Goal: Task Accomplishment & Management: Manage account settings

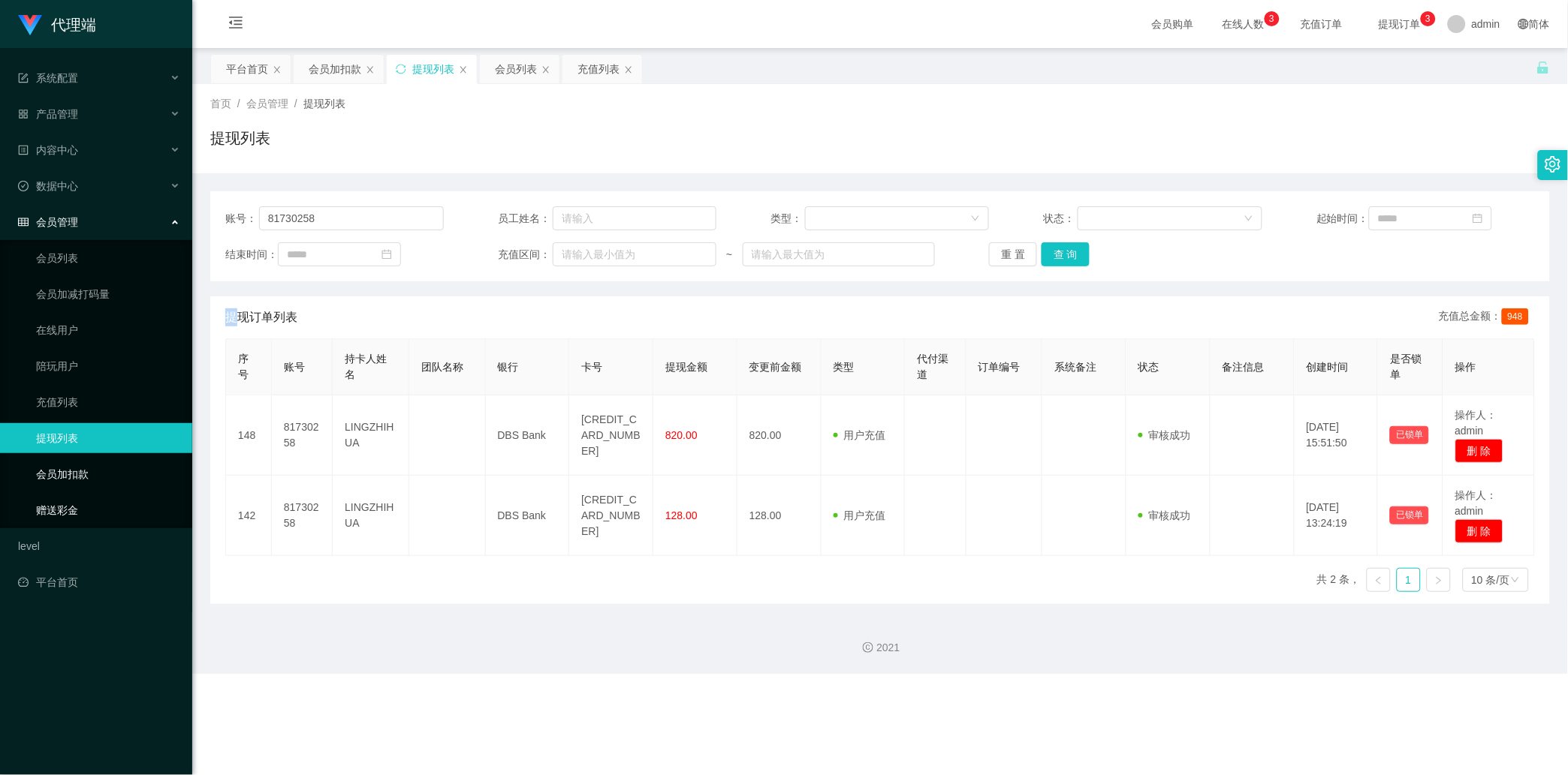
click at [118, 467] on link "会员加扣款" at bounding box center [108, 474] width 144 height 30
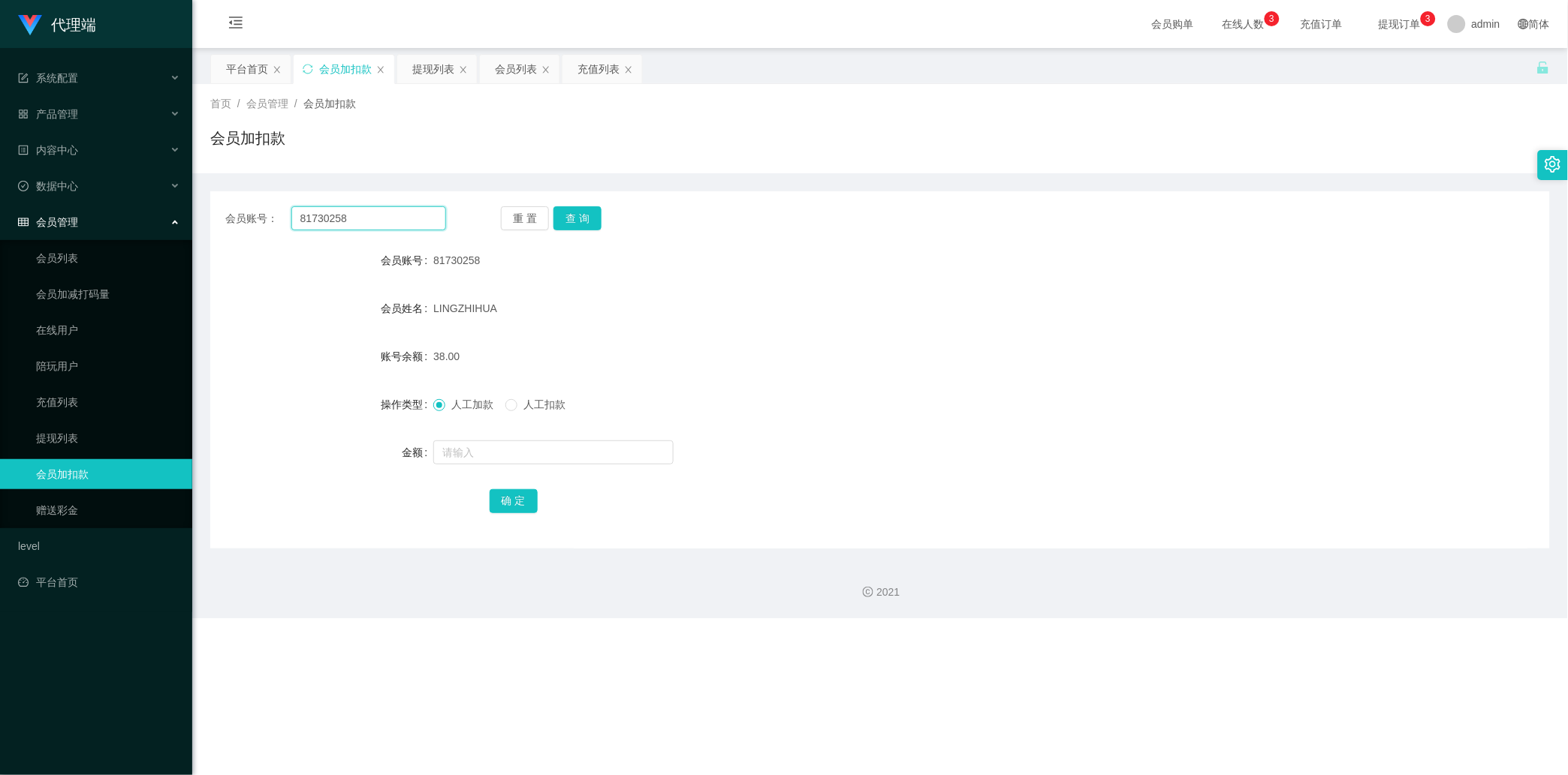
click at [398, 230] on input "81730258" at bounding box center [368, 218] width 154 height 24
paste input "0729029"
type input "80729029"
click at [566, 214] on button "查 询" at bounding box center [577, 218] width 48 height 24
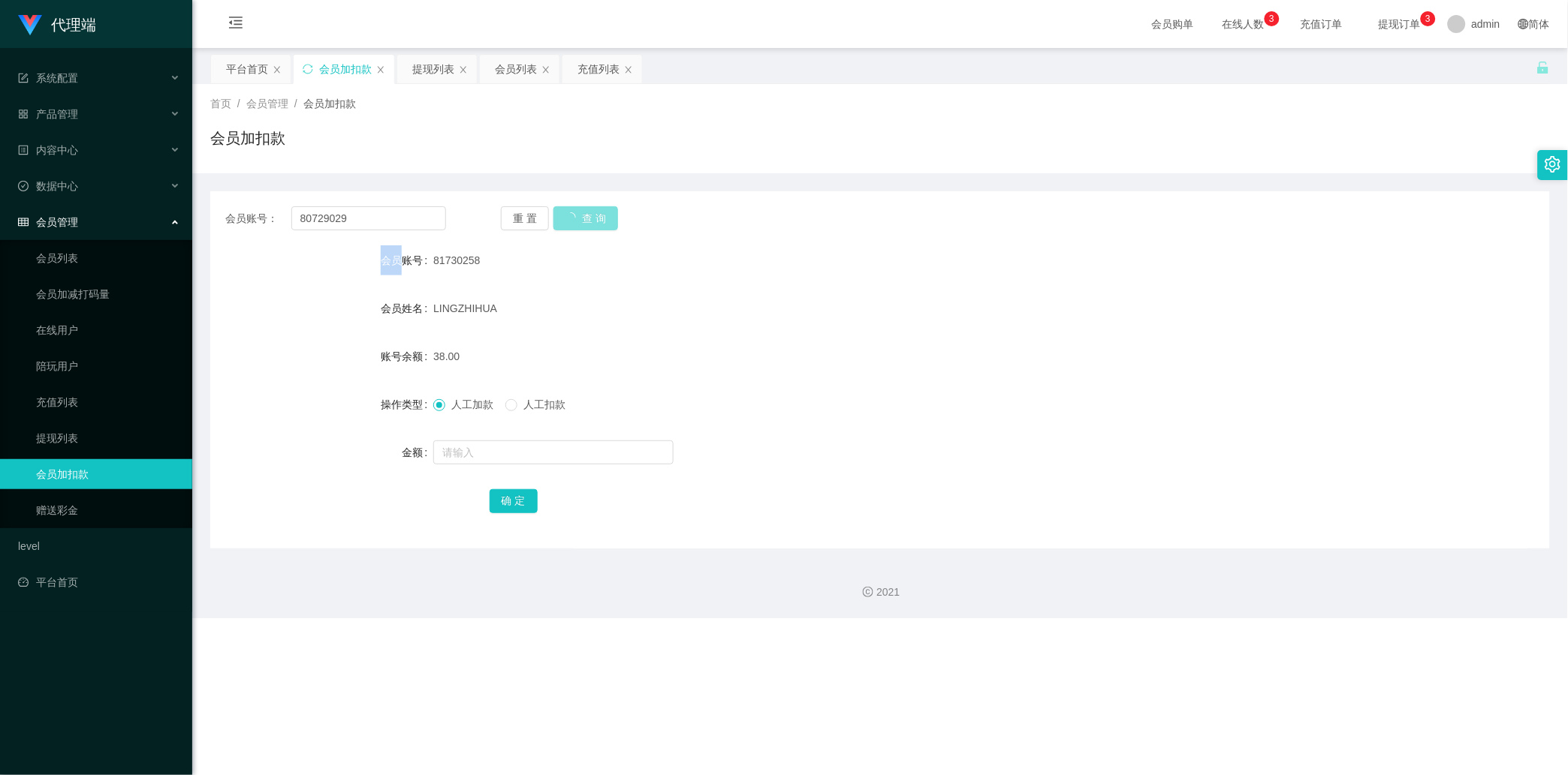
click at [566, 214] on div "重 置 查 询" at bounding box center [611, 218] width 221 height 24
click at [500, 454] on input "text" at bounding box center [553, 453] width 240 height 24
type input "88"
click at [523, 515] on div "确 定" at bounding box center [881, 501] width 782 height 30
click at [527, 502] on button "确 定" at bounding box center [514, 502] width 48 height 24
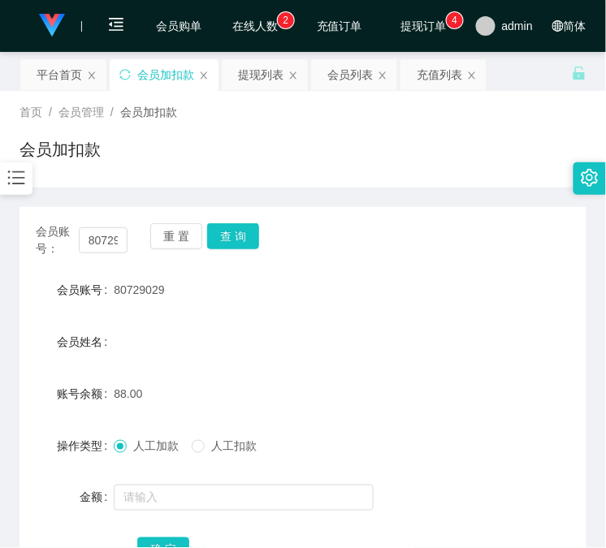
click at [238, 398] on div "88.00" at bounding box center [279, 394] width 331 height 33
click at [254, 241] on button "查 询" at bounding box center [233, 236] width 52 height 26
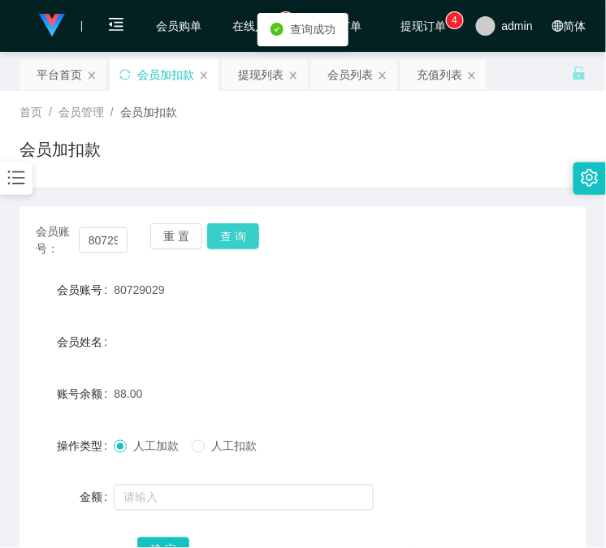
click at [254, 241] on button "查 询" at bounding box center [233, 236] width 52 height 26
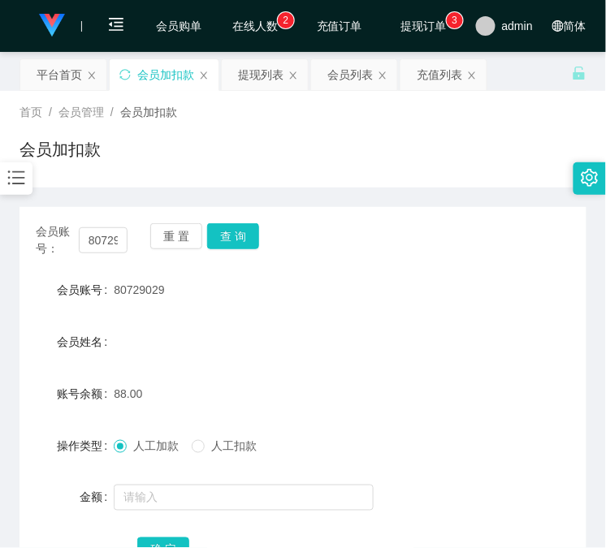
click at [158, 394] on div "88.00" at bounding box center [279, 394] width 331 height 33
click at [249, 238] on button "查 询" at bounding box center [233, 236] width 52 height 26
click at [248, 238] on div "会员账号： 80729029 重 置 查 询" at bounding box center [303, 240] width 567 height 34
click at [228, 242] on button "查 询" at bounding box center [233, 236] width 52 height 26
click at [230, 242] on div "重 置 查 询" at bounding box center [196, 240] width 92 height 34
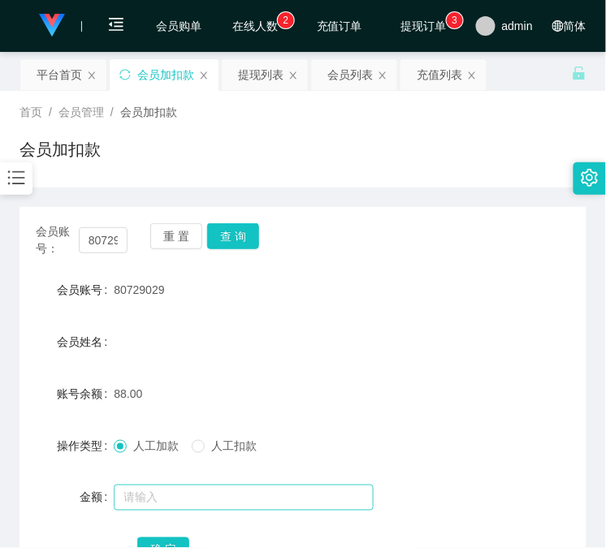
drag, startPoint x: 240, startPoint y: 522, endPoint x: 237, endPoint y: 509, distance: 14.0
click at [240, 522] on form "会员账号 80729029 会员姓名 账号余额 88.00 操作类型 人工加款 人工扣款 金额 确 定" at bounding box center [303, 420] width 567 height 293
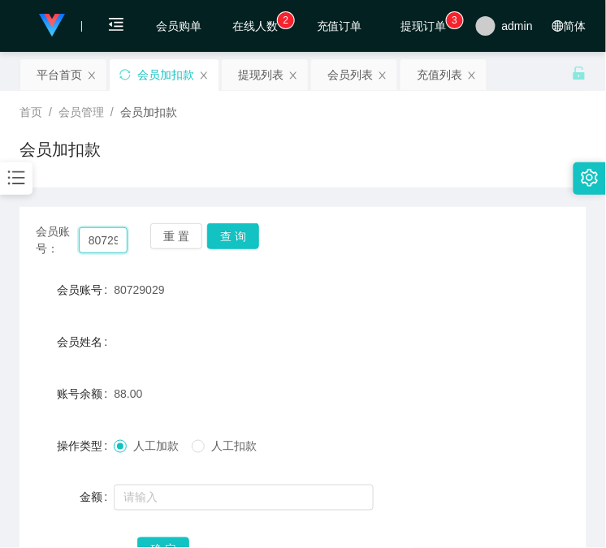
click at [101, 250] on input "80729029" at bounding box center [103, 241] width 49 height 26
click at [242, 241] on button "查 询" at bounding box center [233, 236] width 52 height 26
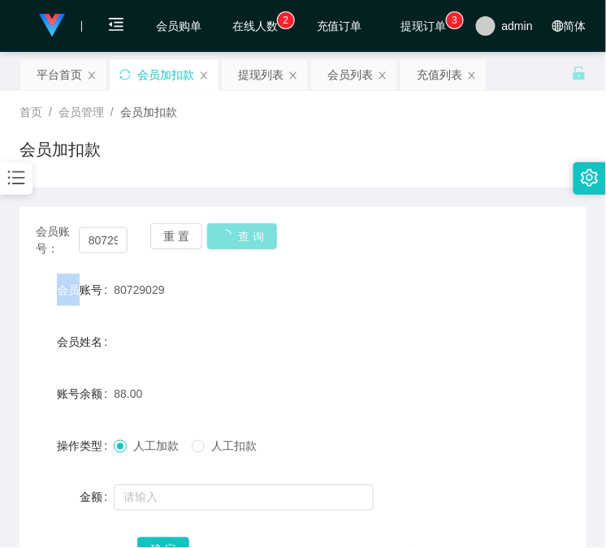
click at [242, 241] on div "会员账号： 80729029 重 置 查 询" at bounding box center [303, 240] width 567 height 34
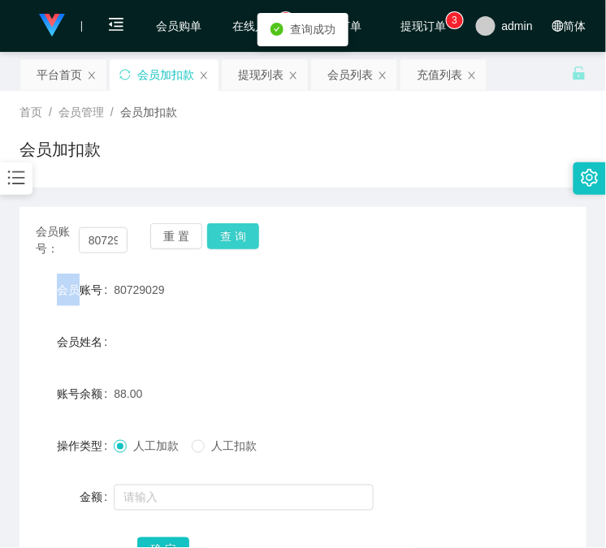
click at [242, 241] on button "查 询" at bounding box center [233, 236] width 52 height 26
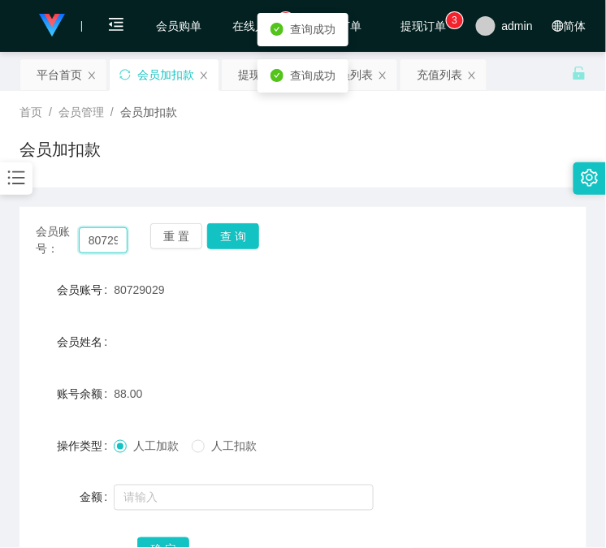
click at [110, 239] on input "80729029" at bounding box center [103, 241] width 49 height 26
drag, startPoint x: 110, startPoint y: 239, endPoint x: 153, endPoint y: 236, distance: 43.1
click at [120, 236] on input "80729029" at bounding box center [103, 241] width 49 height 26
click at [239, 240] on button "查 询" at bounding box center [233, 236] width 52 height 26
click at [239, 240] on div "会员账号： 80729029 重 置 查 询" at bounding box center [303, 240] width 567 height 34
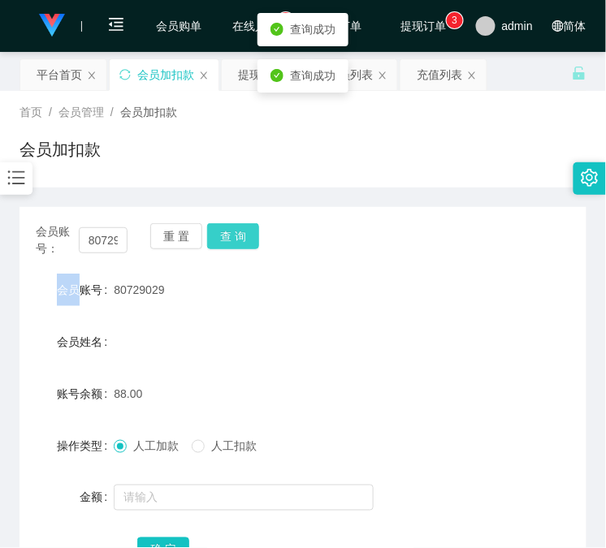
click at [239, 240] on button "查 询" at bounding box center [233, 236] width 52 height 26
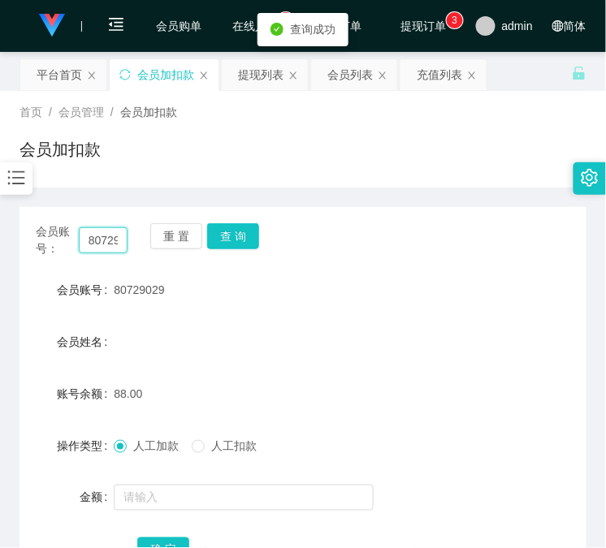
click at [101, 239] on input "80729029" at bounding box center [103, 241] width 49 height 26
paste input "1730258"
type input "81730258"
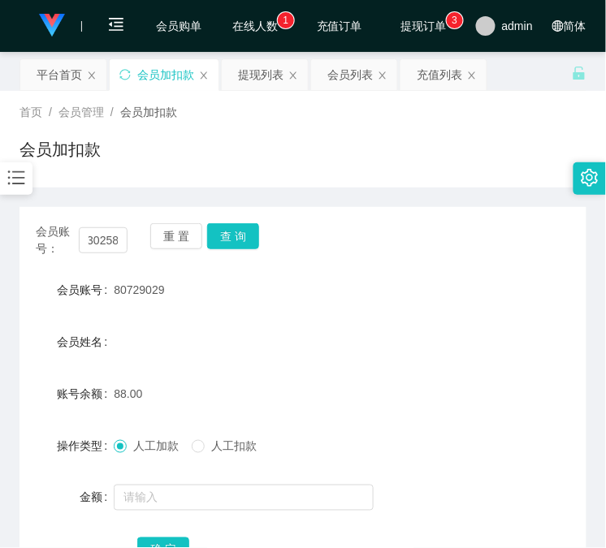
scroll to position [0, 0]
click at [244, 222] on div "会员账号： 81730258 重 置 查 询 会员账号 80729029 会员姓名 账号余额 88.00 操作类型 人工加款 人工扣款 金额 确 定" at bounding box center [303, 404] width 567 height 395
click at [224, 229] on button "查 询" at bounding box center [233, 236] width 52 height 26
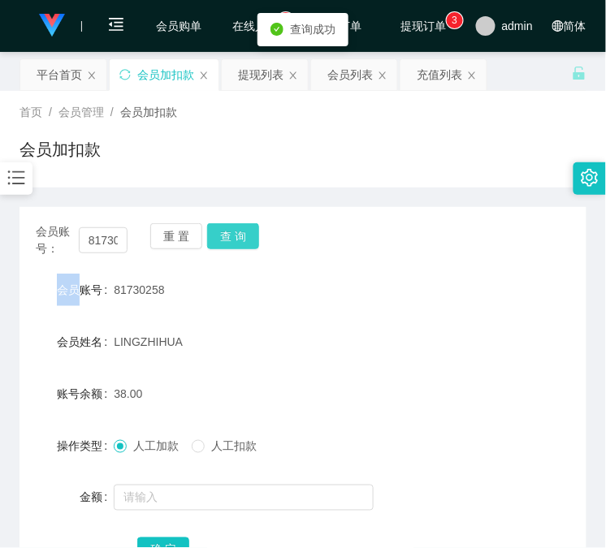
click at [224, 229] on div "重 置 查 询" at bounding box center [196, 240] width 92 height 34
click at [224, 229] on button "查 询" at bounding box center [233, 236] width 52 height 26
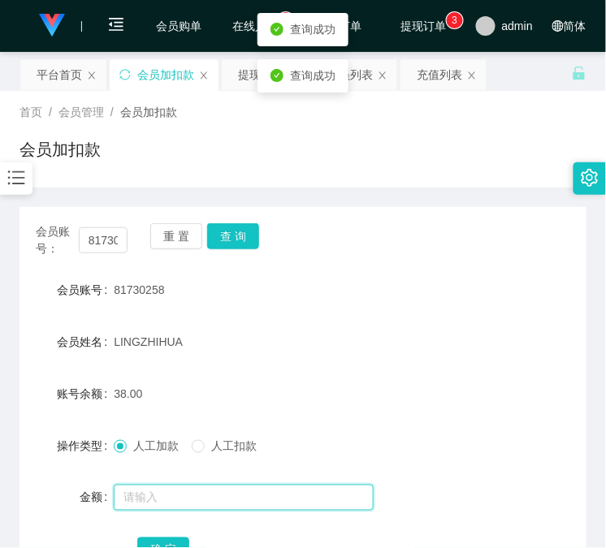
click at [150, 506] on input "text" at bounding box center [244, 498] width 260 height 26
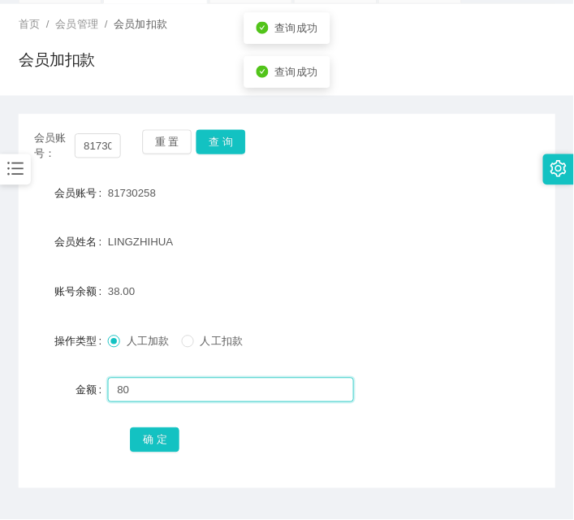
scroll to position [128, 0]
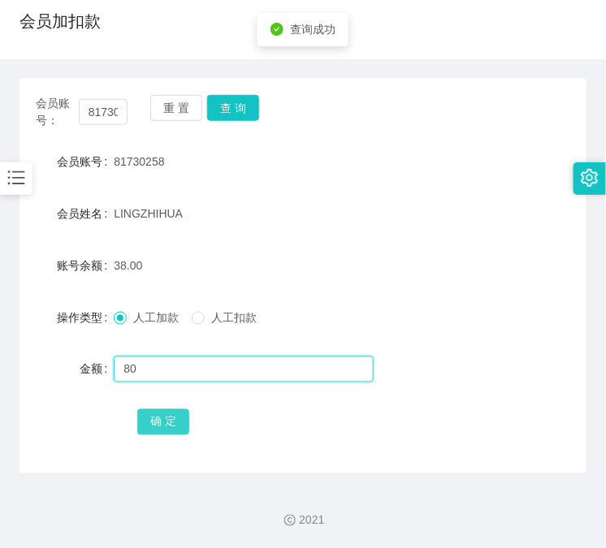
type input "80"
click at [151, 429] on button "确 定" at bounding box center [163, 423] width 52 height 26
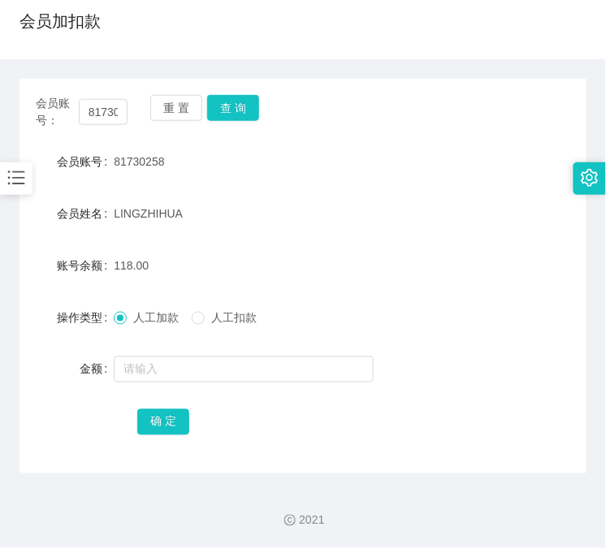
drag, startPoint x: 355, startPoint y: 230, endPoint x: 336, endPoint y: 211, distance: 26.4
click at [358, 230] on form "会员账号 81730258 会员姓名 LINGZHIHUA 账号余额 118.00 操作类型 人工加款 人工扣款 金额 确 定" at bounding box center [303, 291] width 567 height 293
click at [241, 123] on div "会员账号： 81730258 重 置 查 询" at bounding box center [303, 112] width 567 height 34
click at [242, 109] on button "查 询" at bounding box center [233, 108] width 52 height 26
click at [242, 109] on div "会员账号： 81730258 重 置 查 询" at bounding box center [303, 112] width 567 height 34
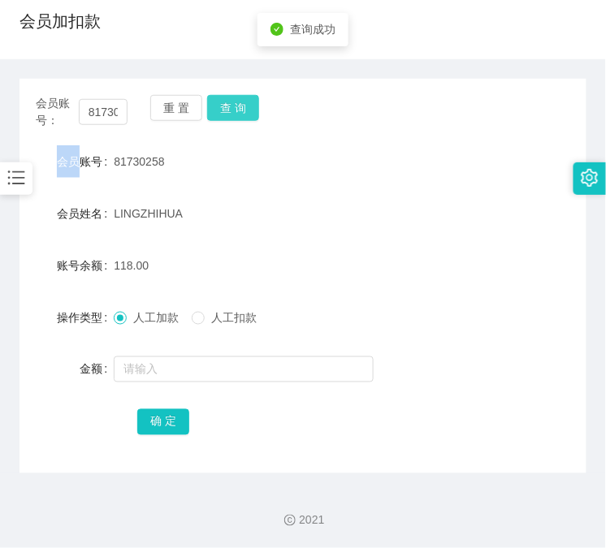
click at [242, 109] on button "查 询" at bounding box center [233, 108] width 52 height 26
click at [304, 221] on div "LINGZHIHUA" at bounding box center [279, 213] width 331 height 33
click at [250, 122] on div "会员账号： 81730258 重 置 查 询" at bounding box center [303, 112] width 567 height 34
click at [248, 118] on button "查 询" at bounding box center [233, 108] width 52 height 26
click at [108, 119] on input "81730258" at bounding box center [103, 112] width 49 height 26
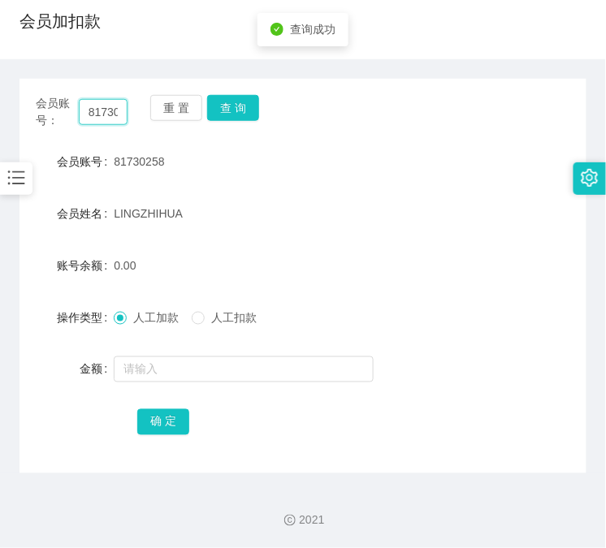
click at [108, 119] on input "81730258" at bounding box center [103, 112] width 49 height 26
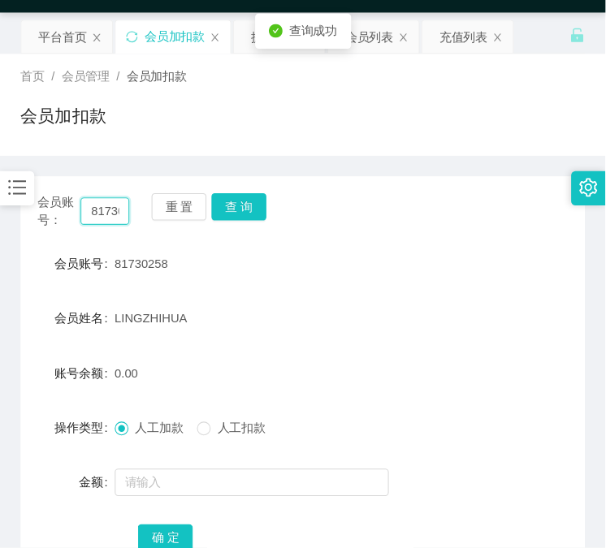
scroll to position [0, 0]
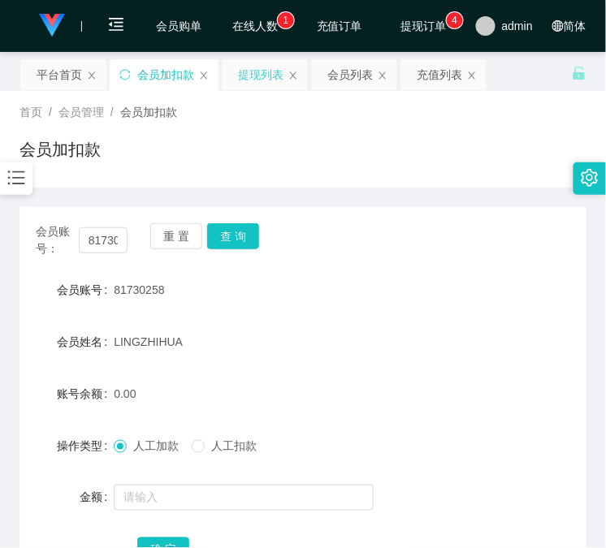
click at [247, 62] on div "提现列表" at bounding box center [265, 75] width 88 height 33
click at [250, 69] on div "提现列表" at bounding box center [261, 74] width 46 height 31
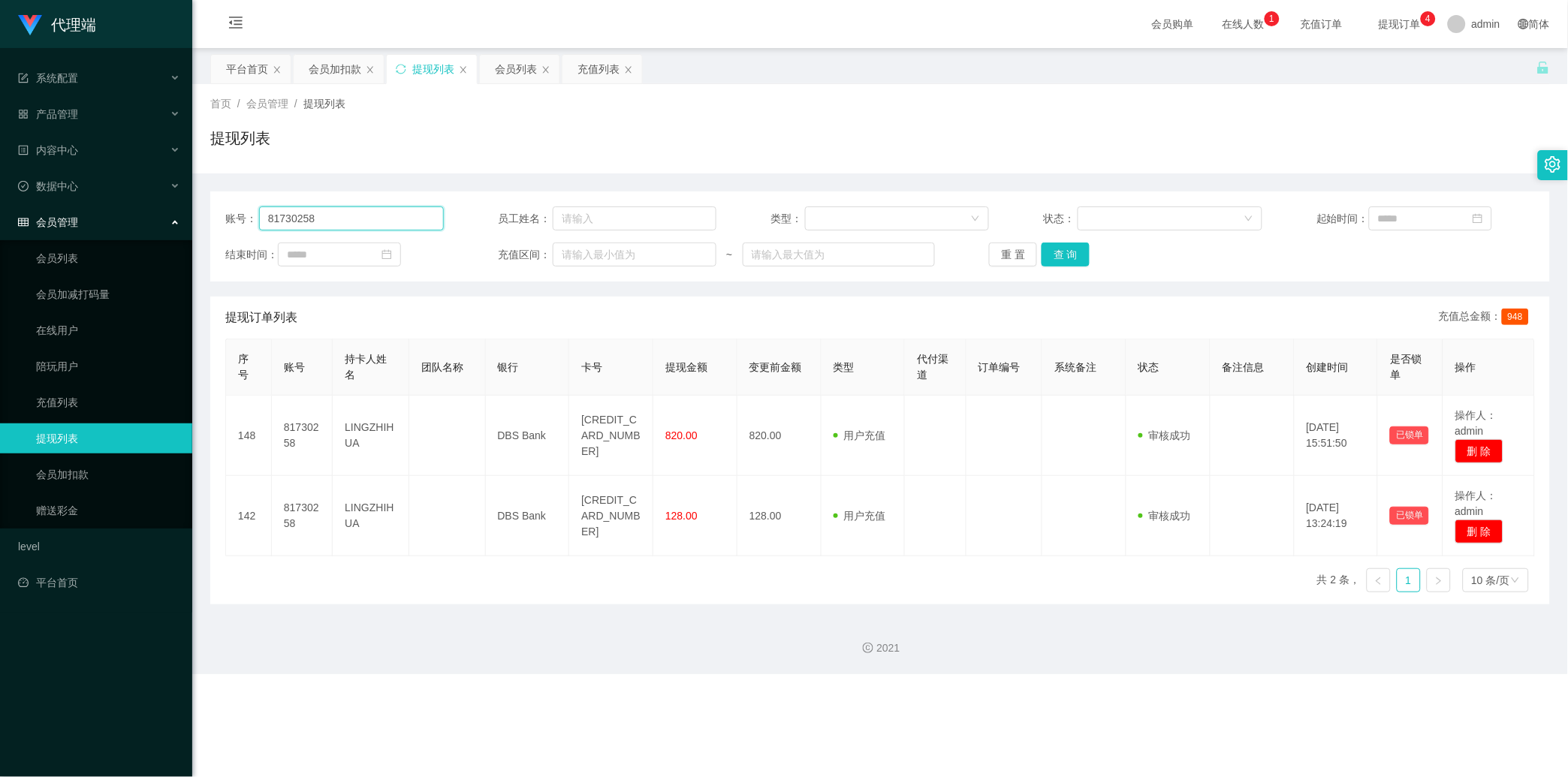
click at [423, 215] on input "81730258" at bounding box center [351, 218] width 185 height 24
click at [1072, 244] on button "查 询" at bounding box center [1065, 254] width 48 height 24
drag, startPoint x: 1072, startPoint y: 244, endPoint x: 1059, endPoint y: 259, distance: 19.8
click at [1072, 244] on div "重 置 查 询" at bounding box center [1098, 254] width 218 height 24
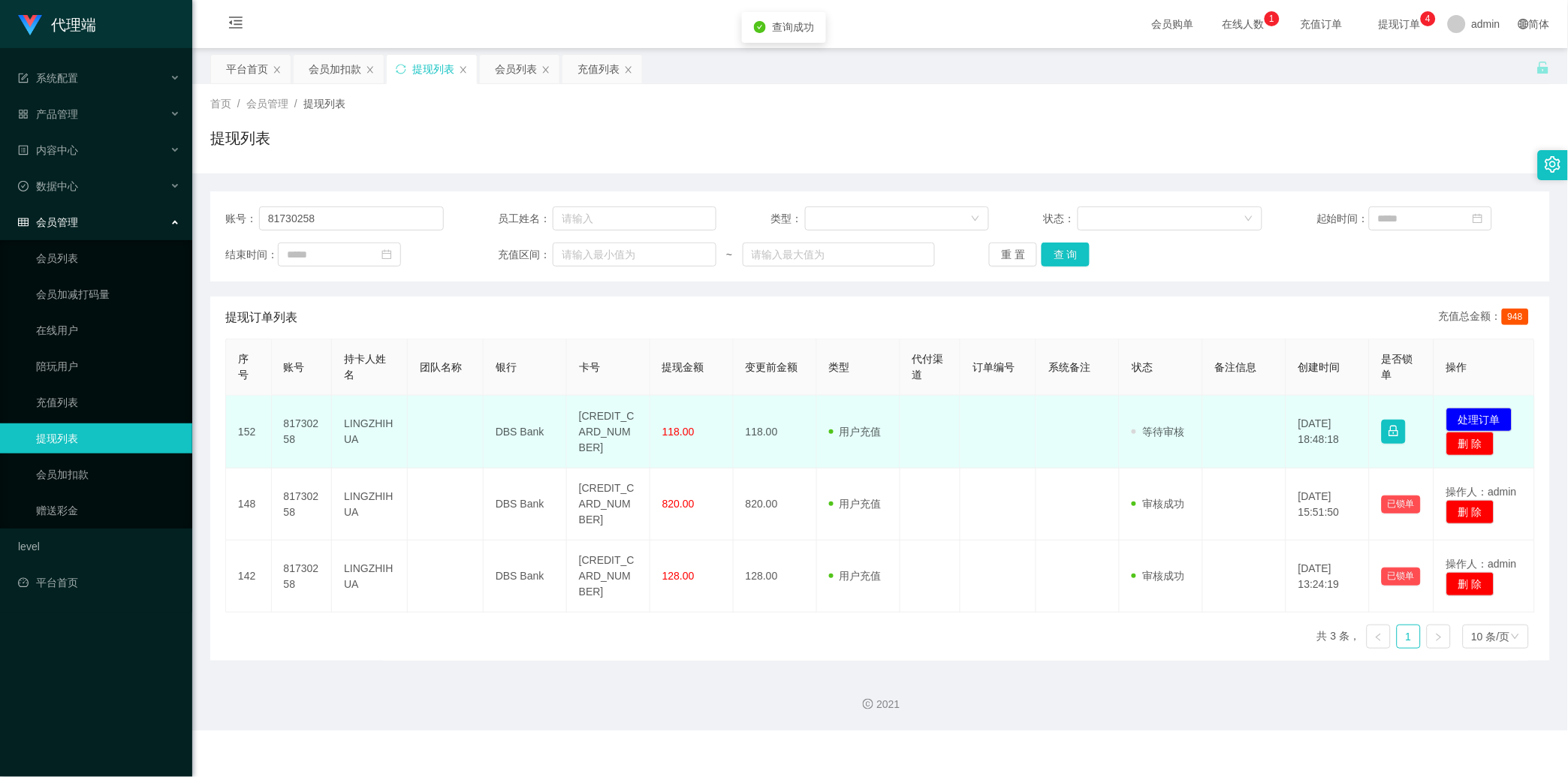
click at [596, 415] on td "[CREDIT_CARD_NUMBER]" at bounding box center [608, 431] width 83 height 73
click at [1458, 417] on button "处理订单" at bounding box center [1479, 419] width 67 height 24
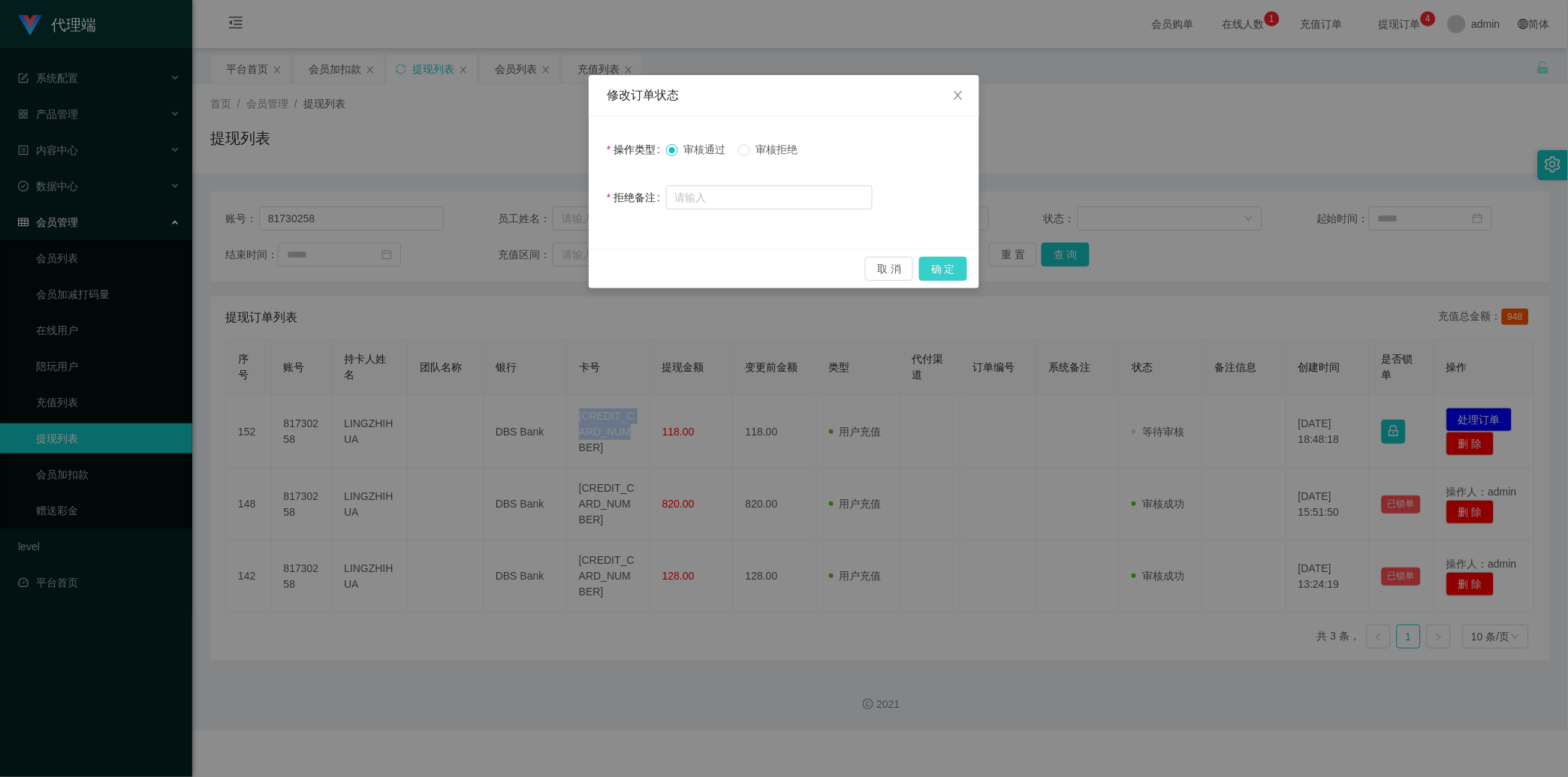
click at [930, 259] on button "确 定" at bounding box center [943, 269] width 48 height 24
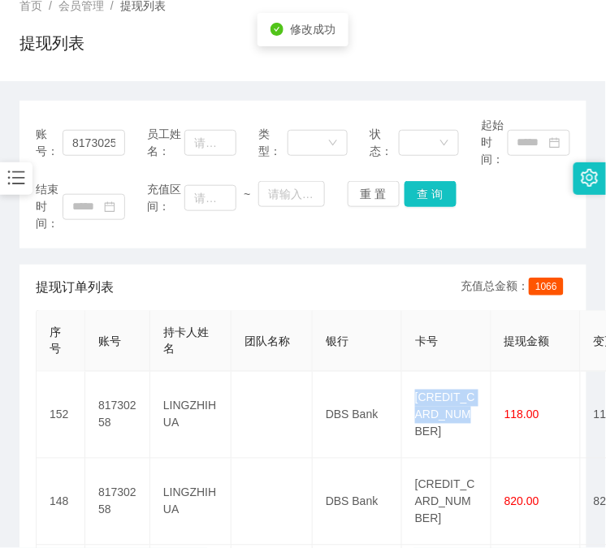
scroll to position [150, 0]
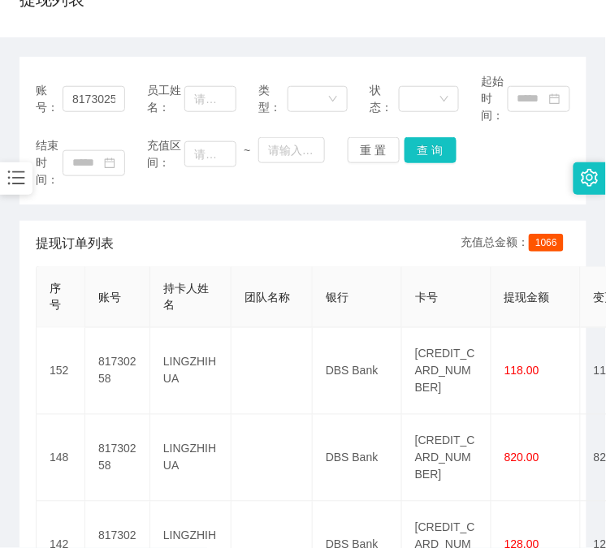
drag, startPoint x: 427, startPoint y: 226, endPoint x: 249, endPoint y: 276, distance: 185.7
click at [427, 226] on div "提现订单列表 充值总金额： 1066" at bounding box center [303, 244] width 535 height 46
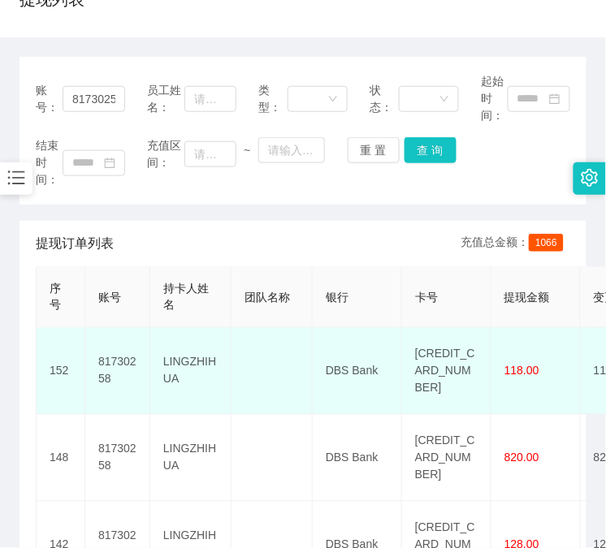
click at [171, 331] on td "LINGZHIHUA" at bounding box center [190, 371] width 81 height 87
copy td "LINGZHIHUA"
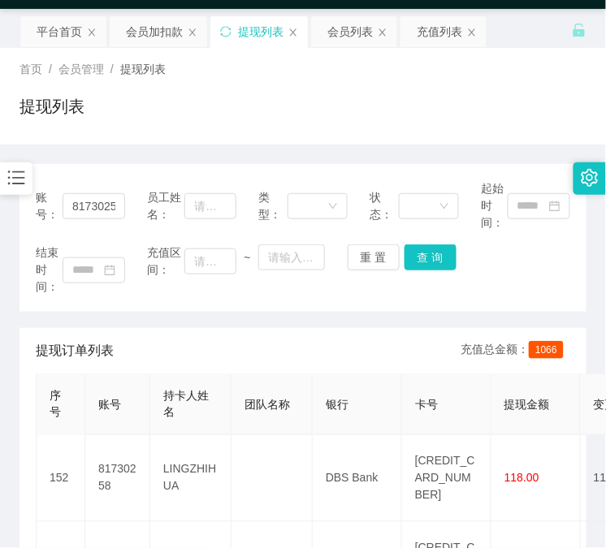
scroll to position [0, 0]
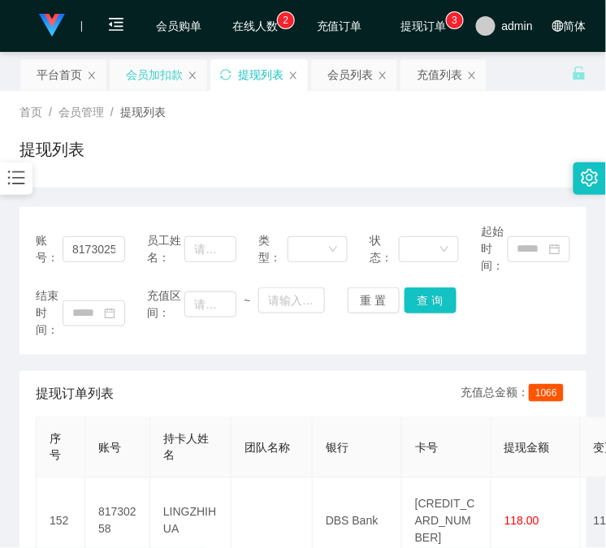
click at [150, 81] on div "会员加扣款" at bounding box center [154, 74] width 57 height 31
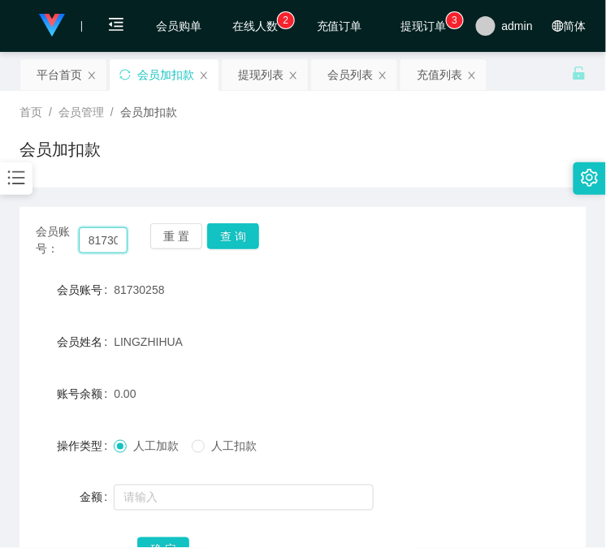
click at [125, 244] on input "81730258" at bounding box center [103, 241] width 49 height 26
click at [115, 240] on input "81730258" at bounding box center [103, 241] width 49 height 26
paste input "0729029"
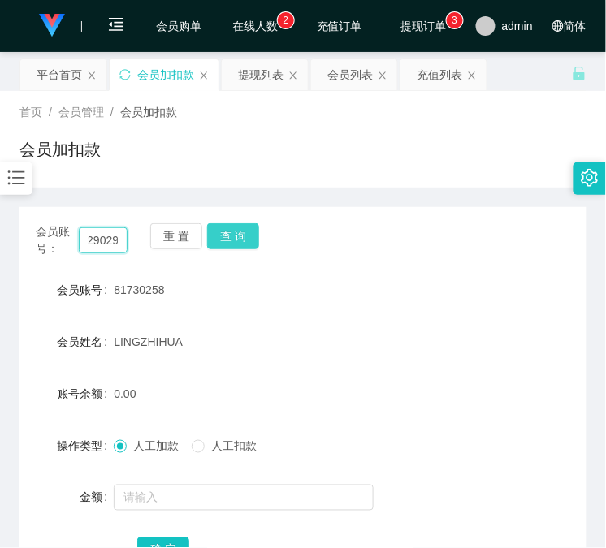
type input "80729029"
click at [226, 242] on button "查 询" at bounding box center [233, 236] width 52 height 26
click at [226, 242] on div "重 置 查 询" at bounding box center [196, 240] width 92 height 34
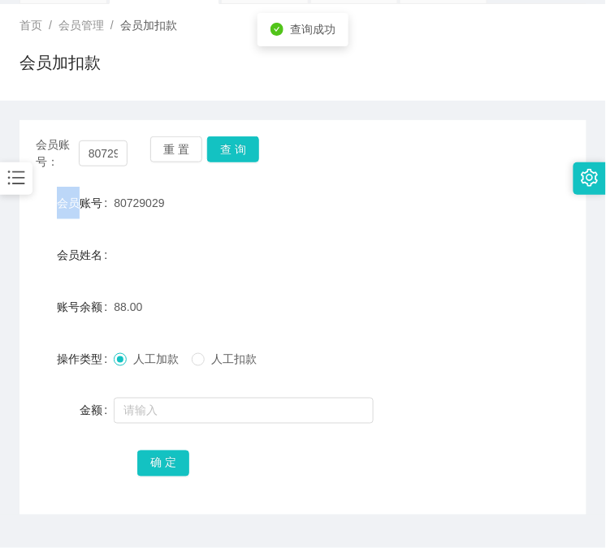
scroll to position [128, 0]
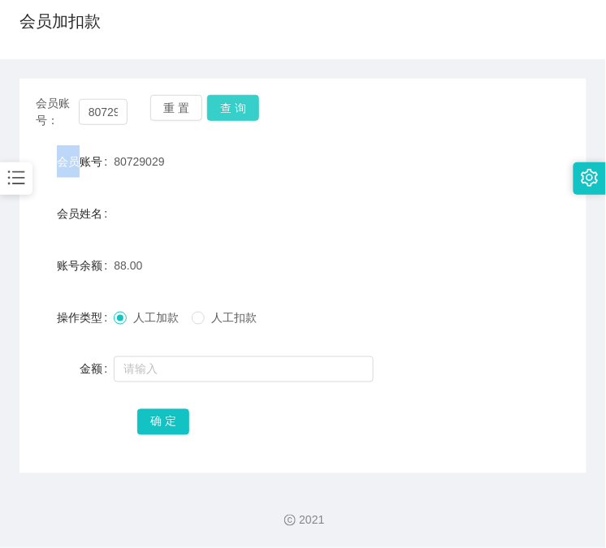
click at [240, 103] on button "查 询" at bounding box center [233, 108] width 52 height 26
click at [240, 103] on div "会员账号： 80729029 重 置 查 询" at bounding box center [303, 112] width 567 height 34
click at [240, 103] on button "查 询" at bounding box center [233, 108] width 52 height 26
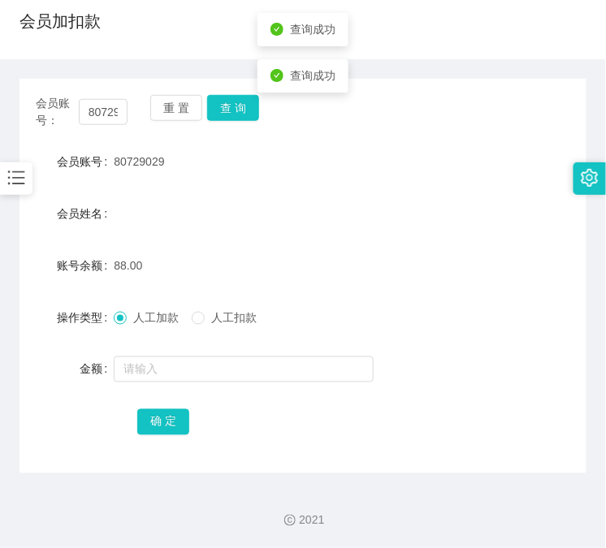
click at [255, 238] on form "会员账号 80729029 会员姓名 账号余额 88.00 操作类型 人工加款 人工扣款 金额 确 定" at bounding box center [303, 291] width 567 height 293
drag, startPoint x: 436, startPoint y: 412, endPoint x: 428, endPoint y: 408, distance: 9.1
click at [436, 412] on div "确 定" at bounding box center [302, 421] width 331 height 33
click at [375, 201] on div "会员姓名" at bounding box center [303, 213] width 567 height 33
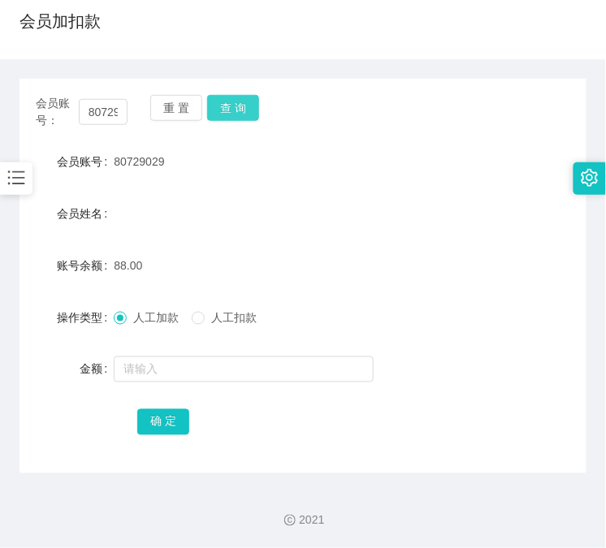
click at [244, 98] on button "查 询" at bounding box center [233, 108] width 52 height 26
click at [244, 98] on div "会员账号： 80729029 重 置 查 询" at bounding box center [303, 112] width 567 height 34
click at [244, 98] on button "查 询" at bounding box center [233, 108] width 52 height 26
click at [392, 75] on div "会员账号： 80729029 重 置 查 询 会员账号 80729029 会员姓名 账号余额 88.00 操作类型 人工加款 人工扣款 金额 确 定" at bounding box center [303, 266] width 567 height 414
click at [249, 106] on button "查 询" at bounding box center [233, 108] width 52 height 26
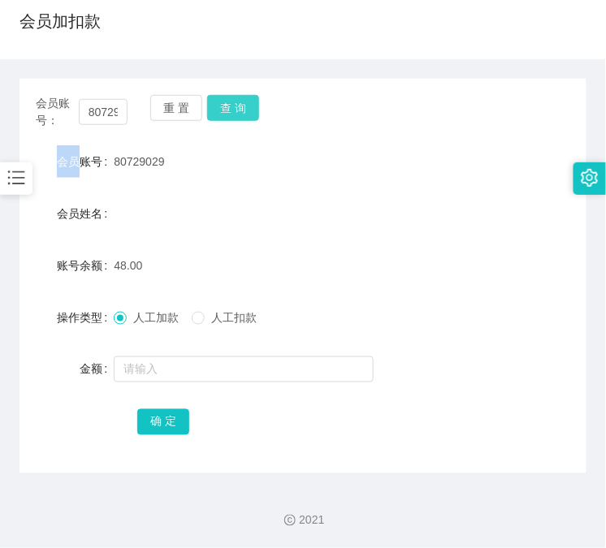
click at [249, 106] on div "会员账号： 80729029 重 置 查 询" at bounding box center [303, 112] width 567 height 34
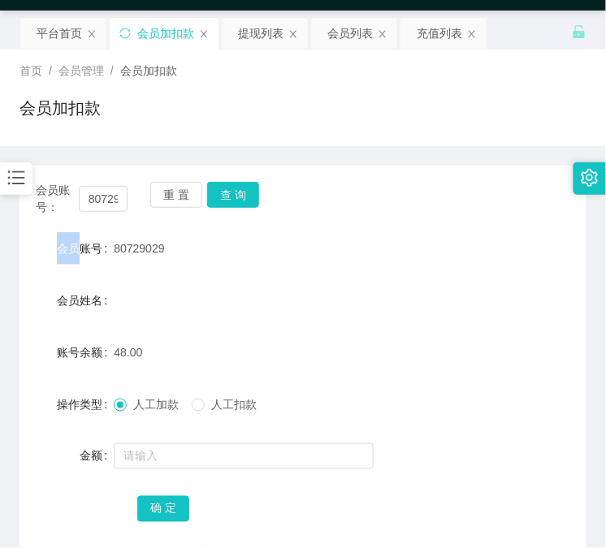
scroll to position [0, 0]
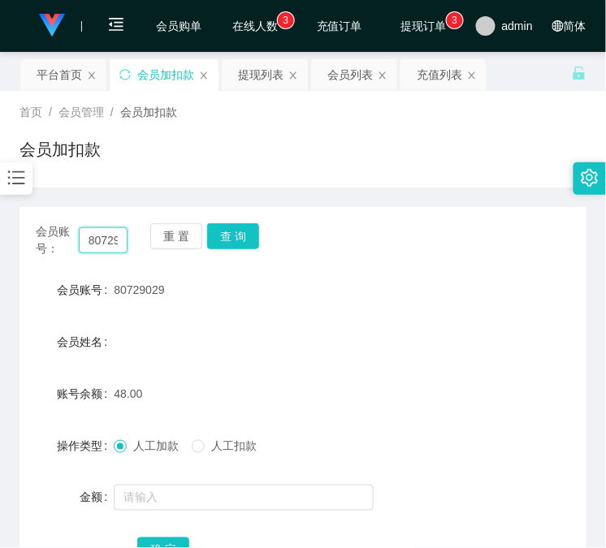
click at [109, 252] on input "80729029" at bounding box center [103, 241] width 49 height 26
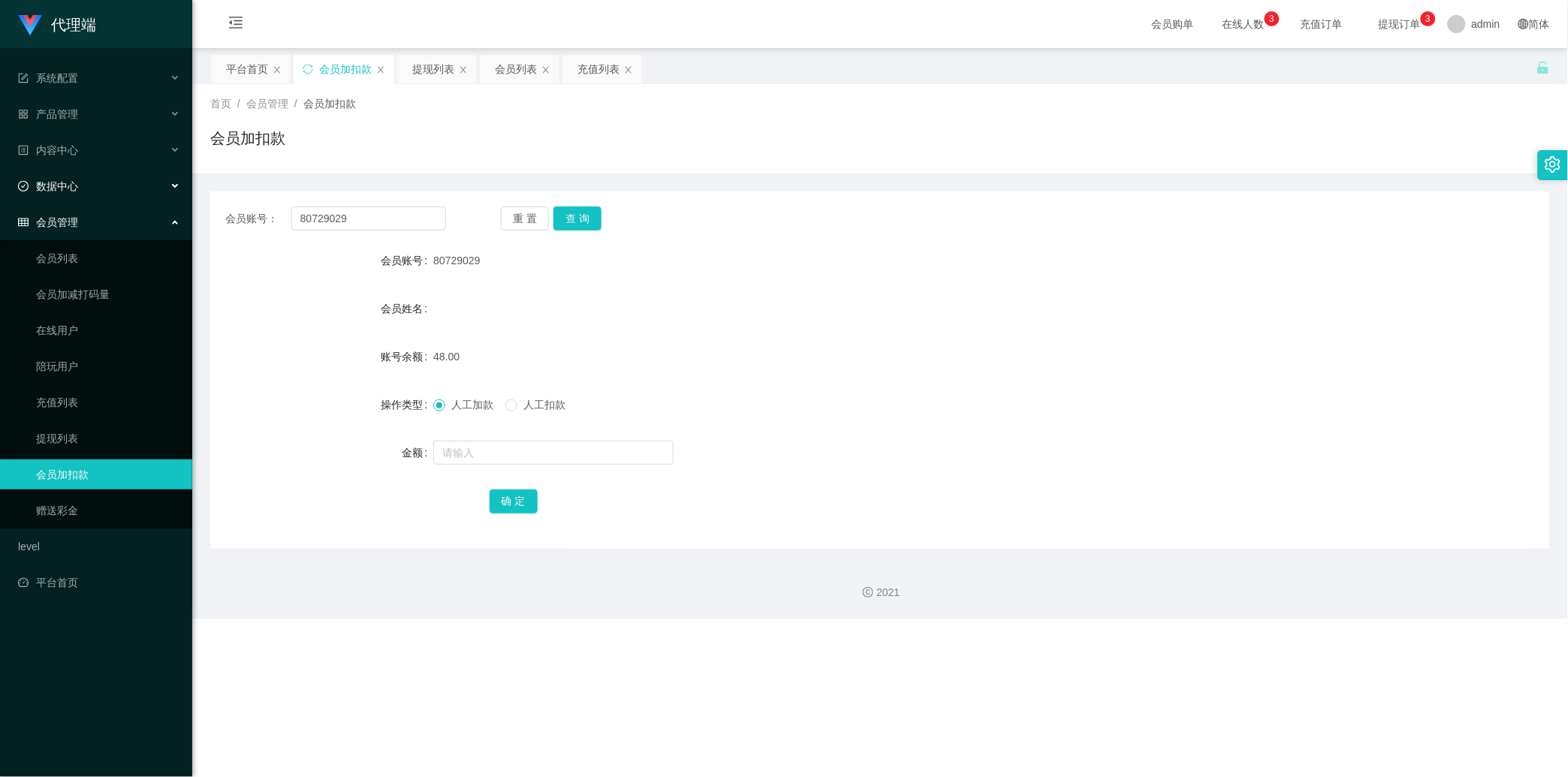
click at [65, 175] on div "数据中心" at bounding box center [96, 186] width 192 height 30
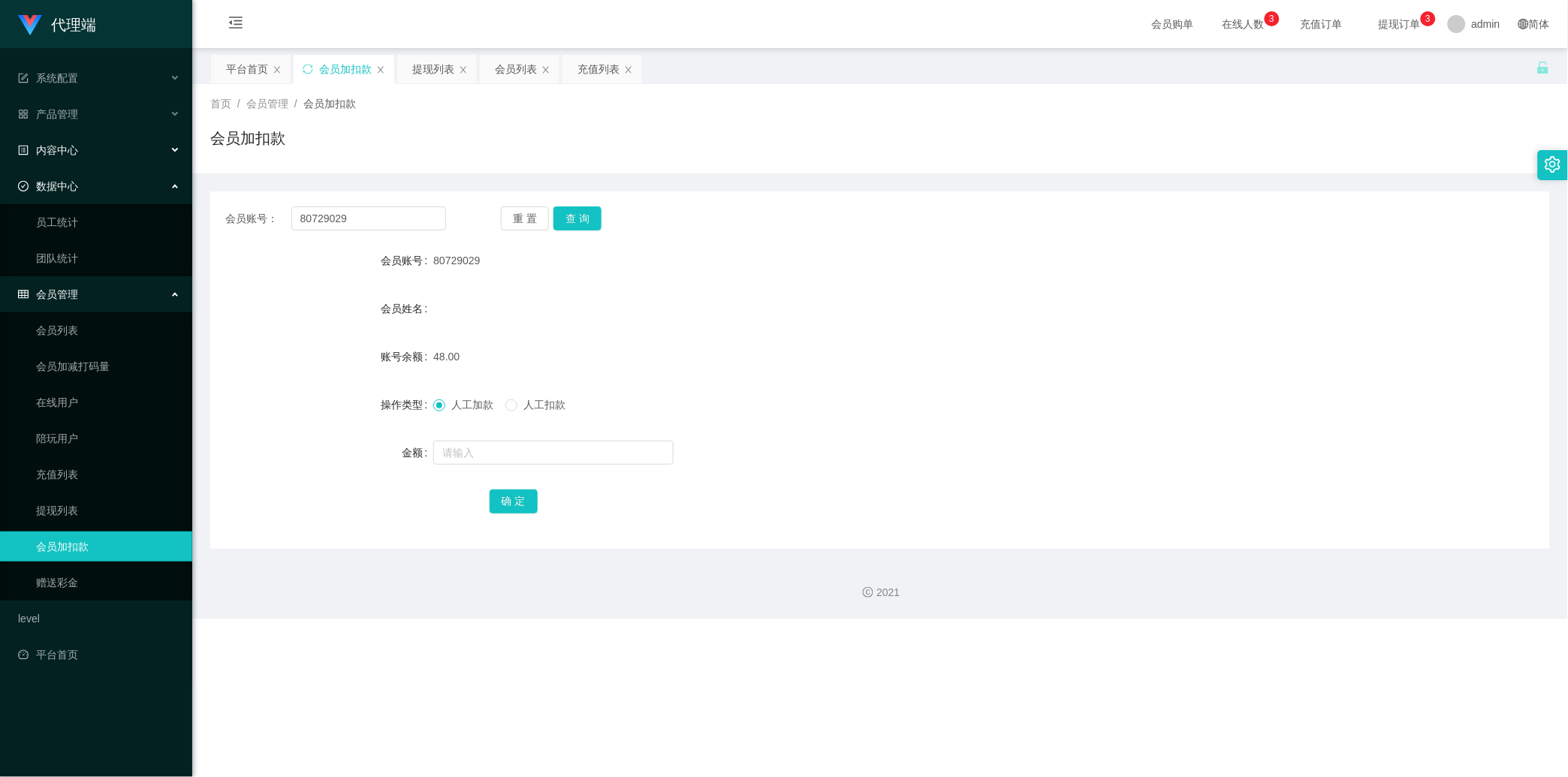
click at [79, 158] on div "内容中心" at bounding box center [96, 150] width 192 height 30
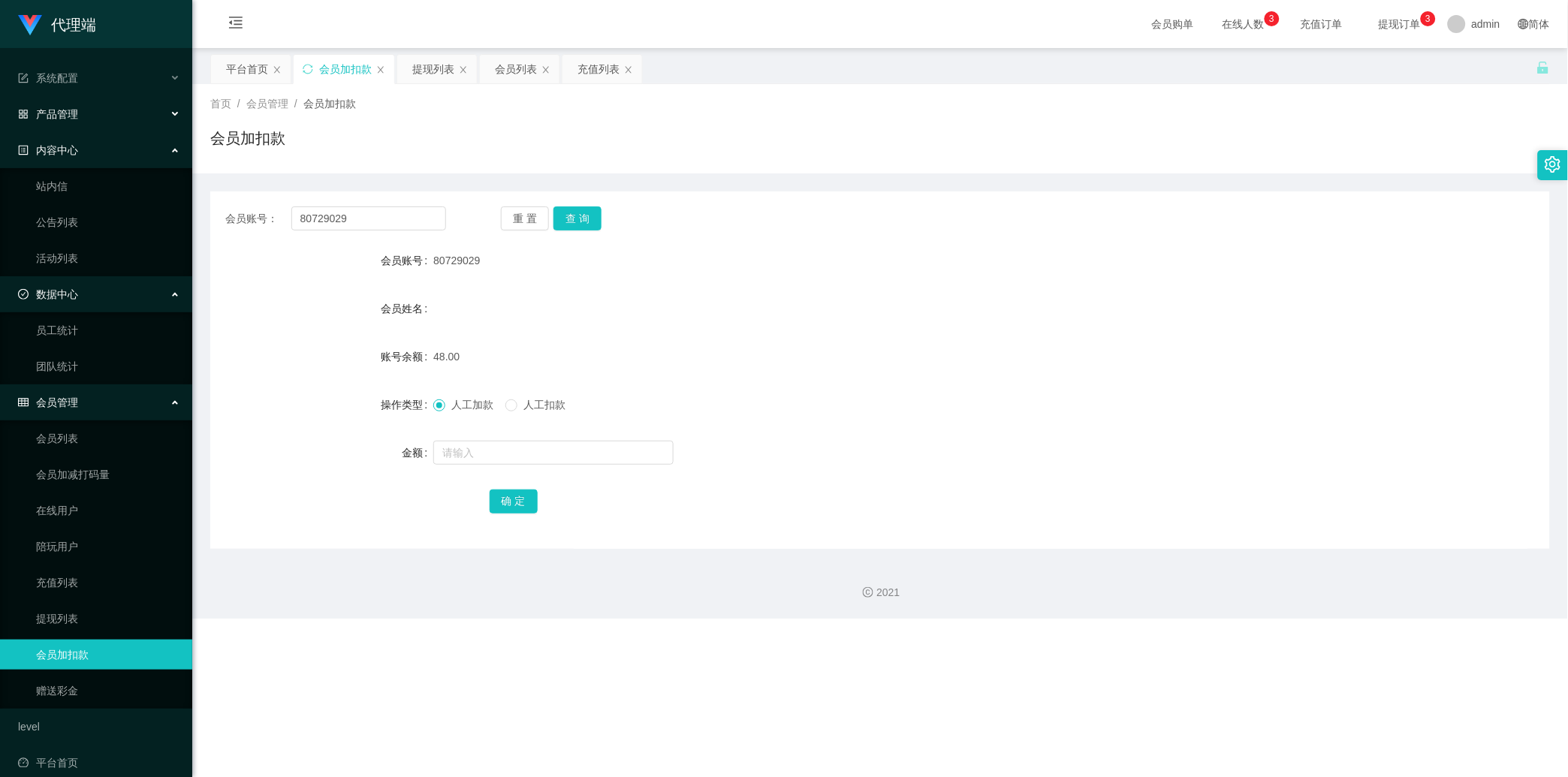
click at [113, 127] on div "产品管理" at bounding box center [96, 114] width 192 height 30
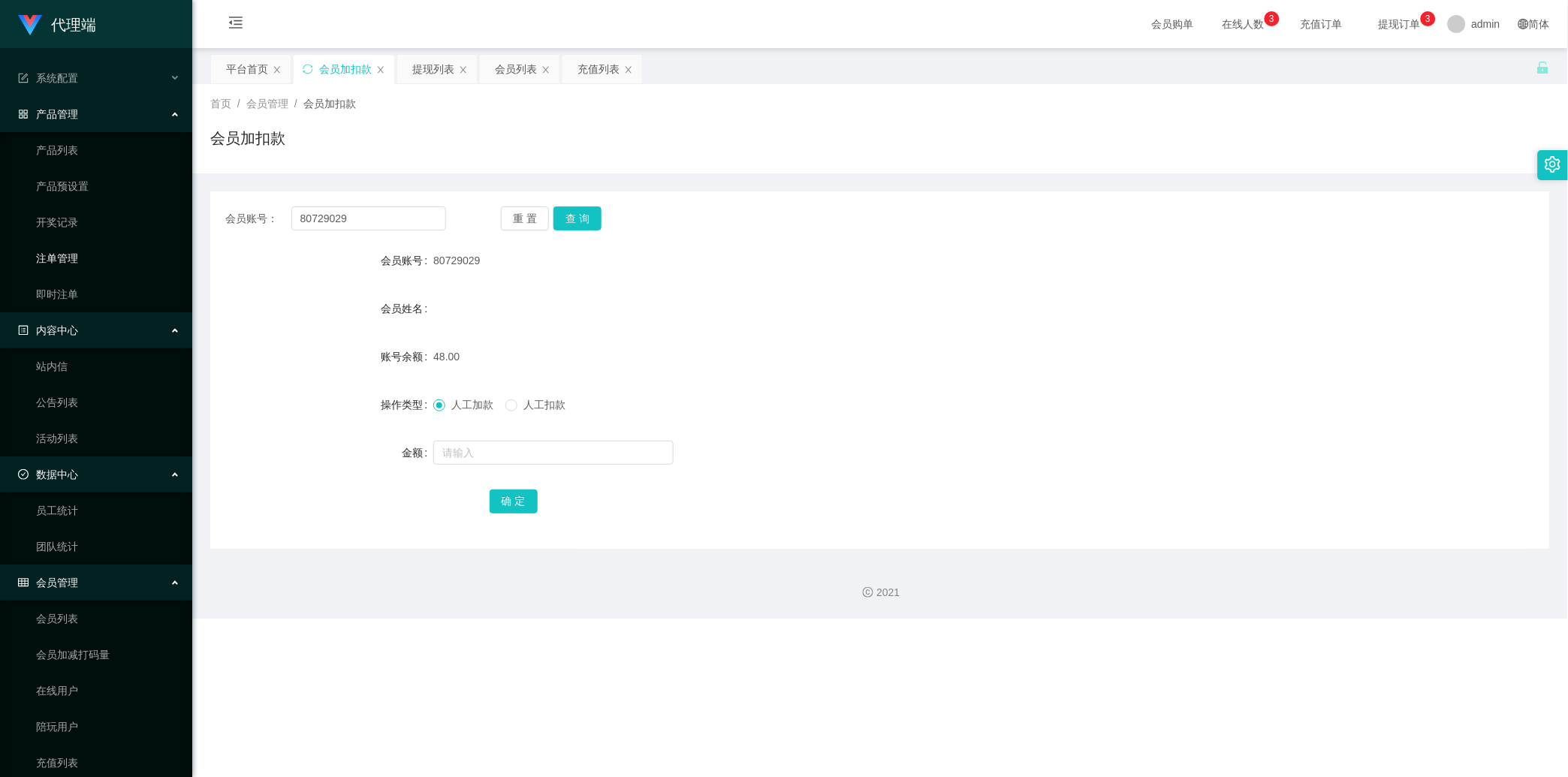
drag, startPoint x: 103, startPoint y: 248, endPoint x: 178, endPoint y: 259, distance: 75.8
click at [103, 248] on link "注单管理" at bounding box center [108, 258] width 144 height 30
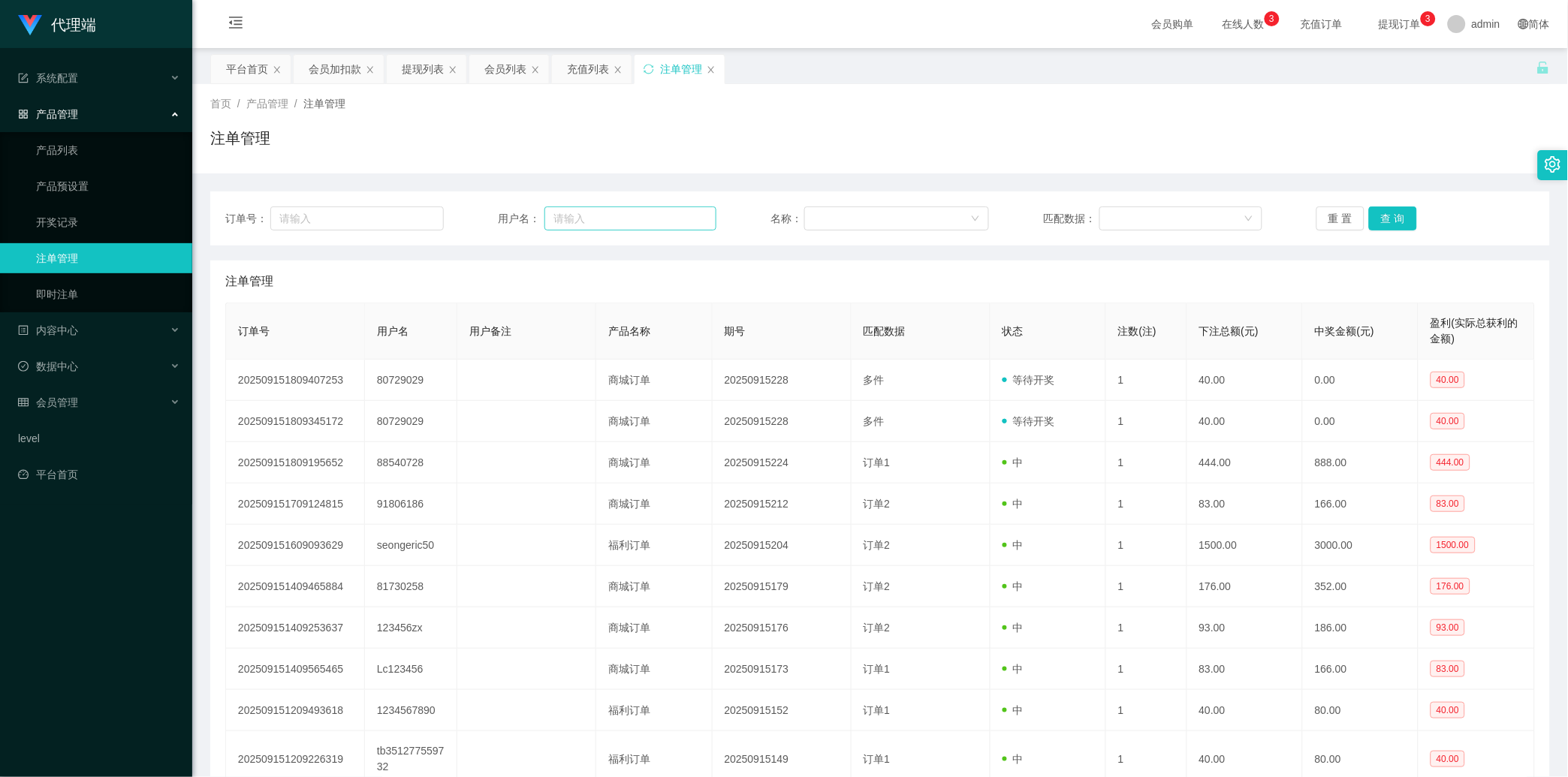
drag, startPoint x: 554, startPoint y: 205, endPoint x: 573, endPoint y: 209, distance: 19.4
click at [566, 204] on div "订单号： 用户名： 名称： 匹配数据： 重 置 查 询" at bounding box center [881, 218] width 1340 height 55
click at [663, 207] on input "text" at bounding box center [630, 218] width 172 height 24
paste input "80729029"
type input "80729029"
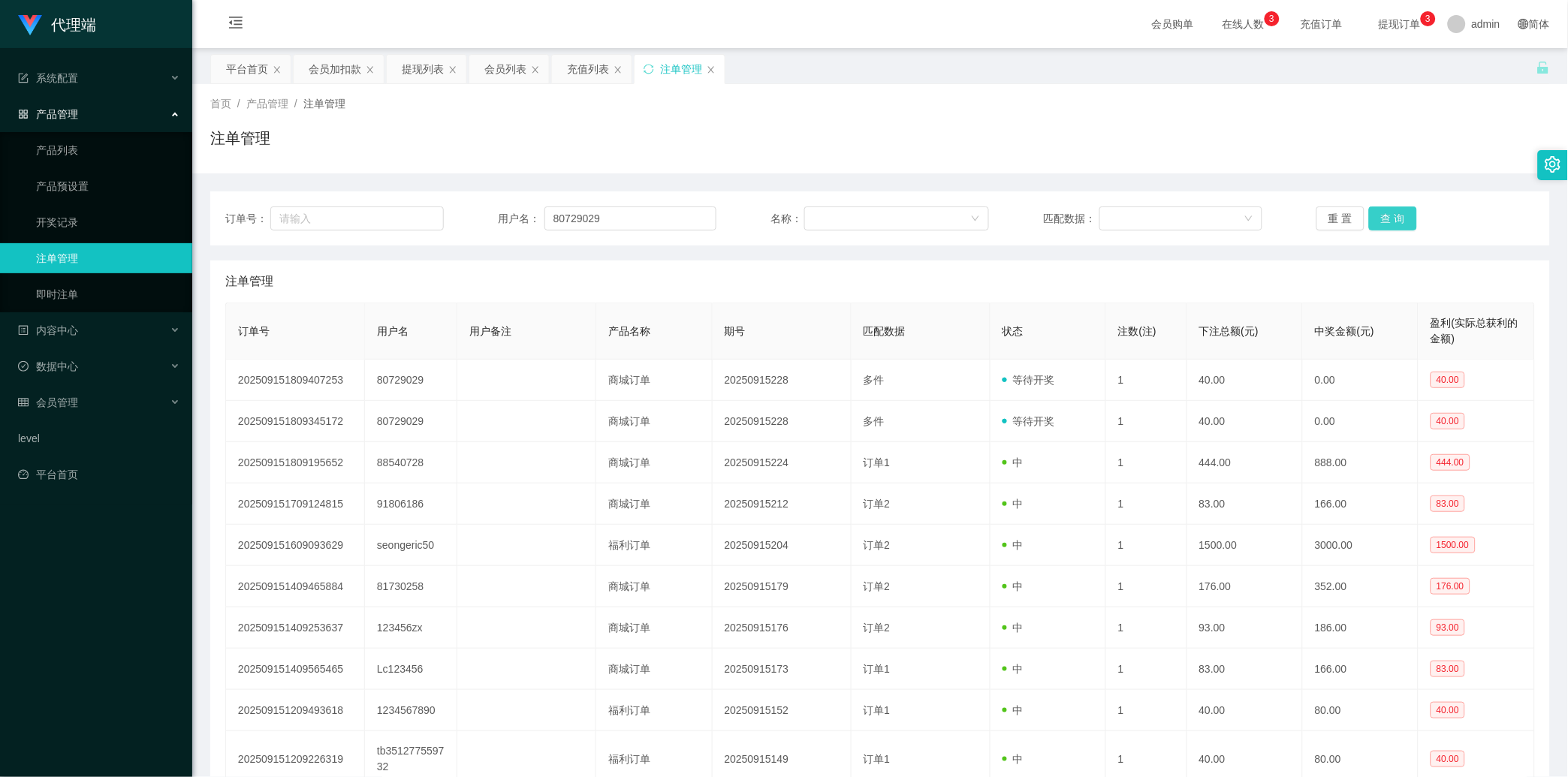
click at [1396, 221] on button "查 询" at bounding box center [1392, 218] width 48 height 24
click at [1396, 221] on div "重 置 查 询" at bounding box center [1425, 218] width 218 height 24
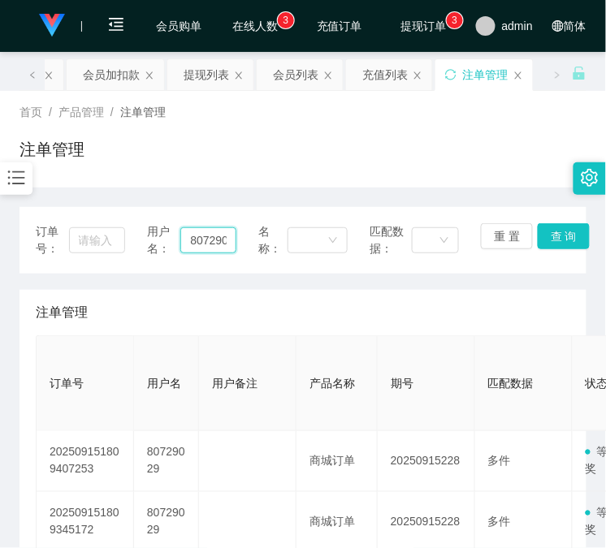
click at [215, 252] on input "80729029" at bounding box center [207, 241] width 55 height 26
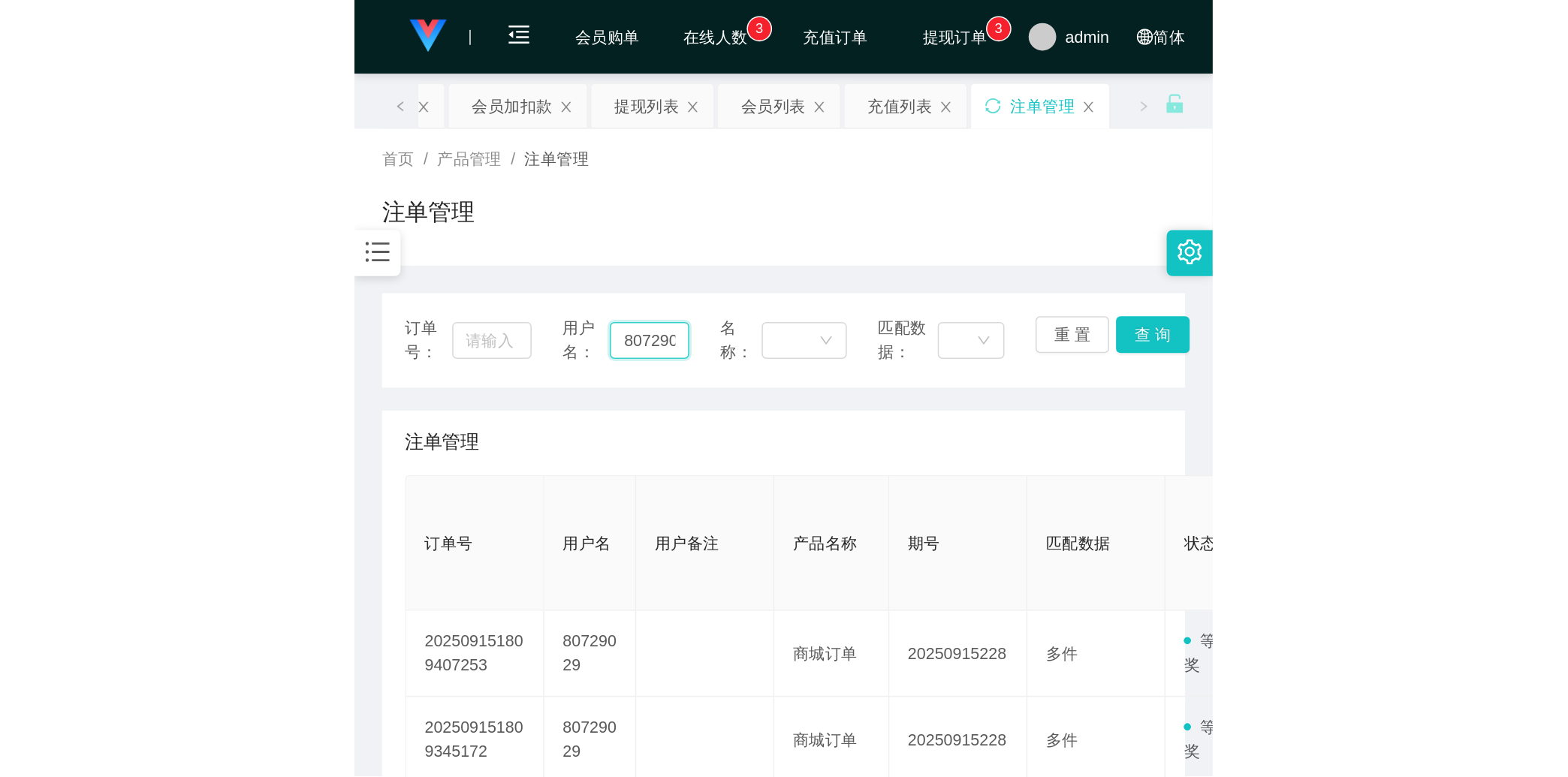
scroll to position [0, 13]
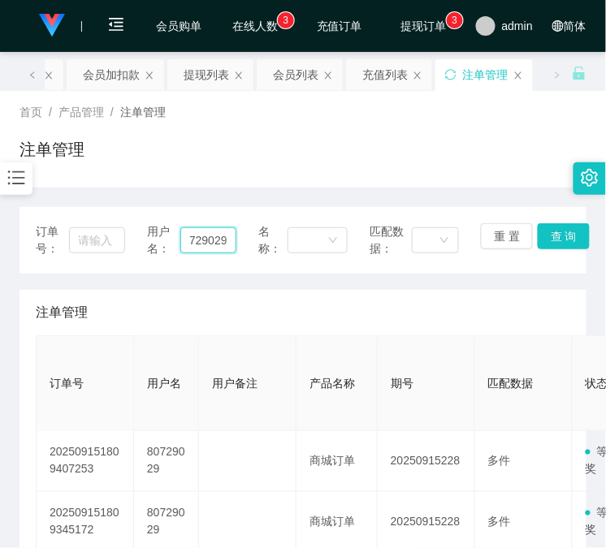
click at [215, 252] on input "80729029" at bounding box center [207, 241] width 55 height 26
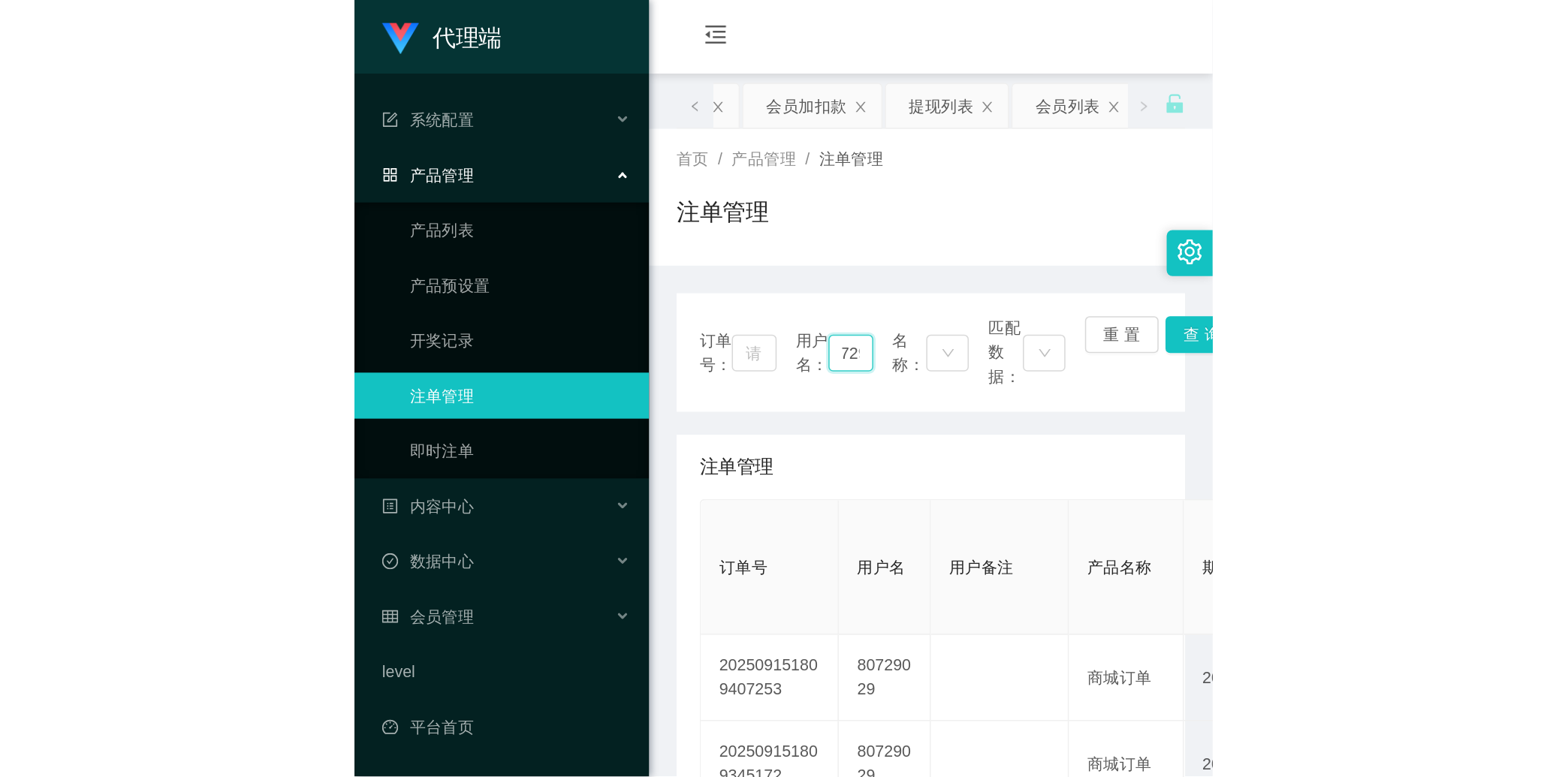
scroll to position [0, 0]
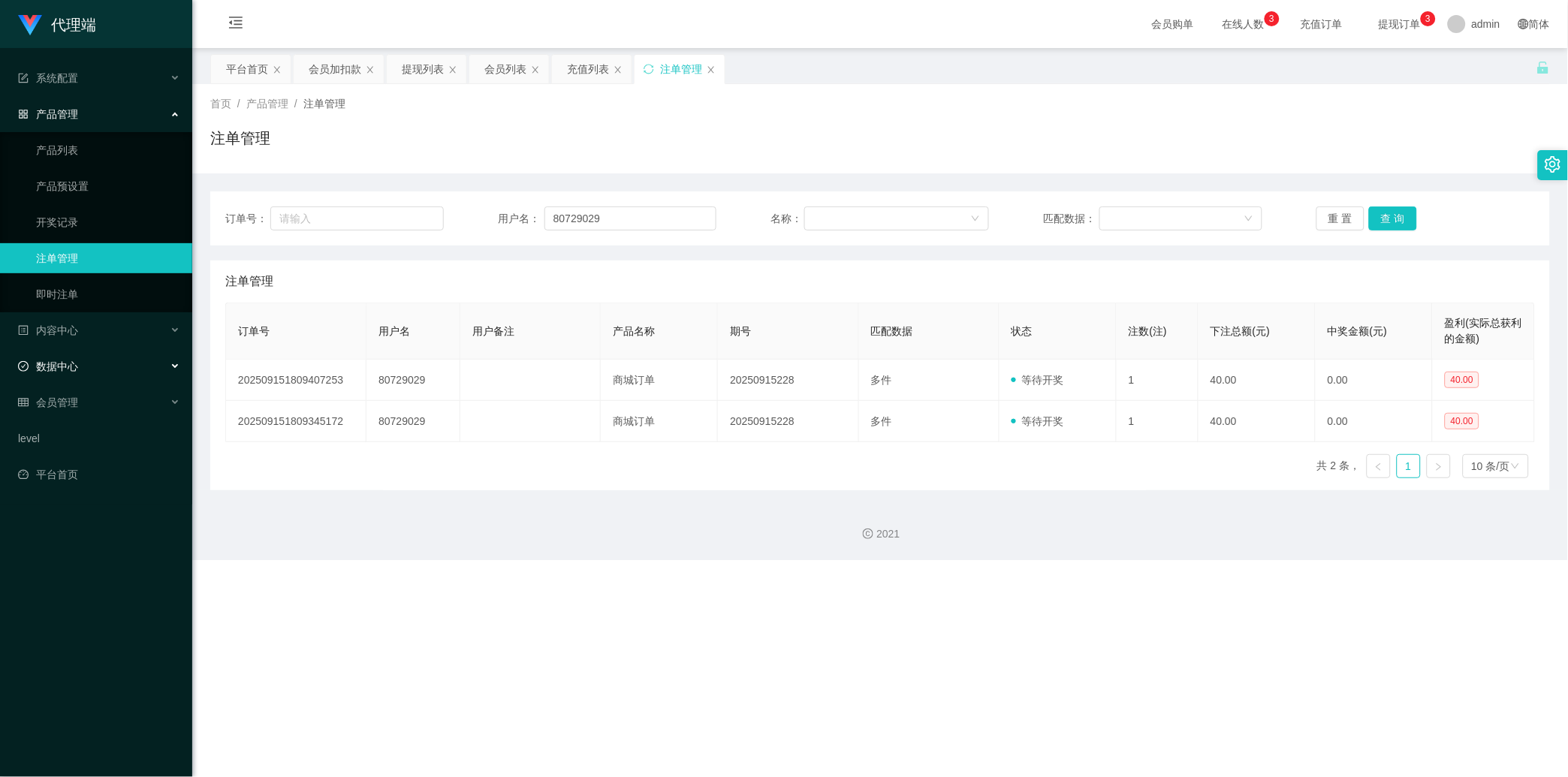
click at [91, 369] on div "数据中心" at bounding box center [96, 366] width 192 height 30
click at [108, 329] on div "内容中心" at bounding box center [96, 330] width 192 height 30
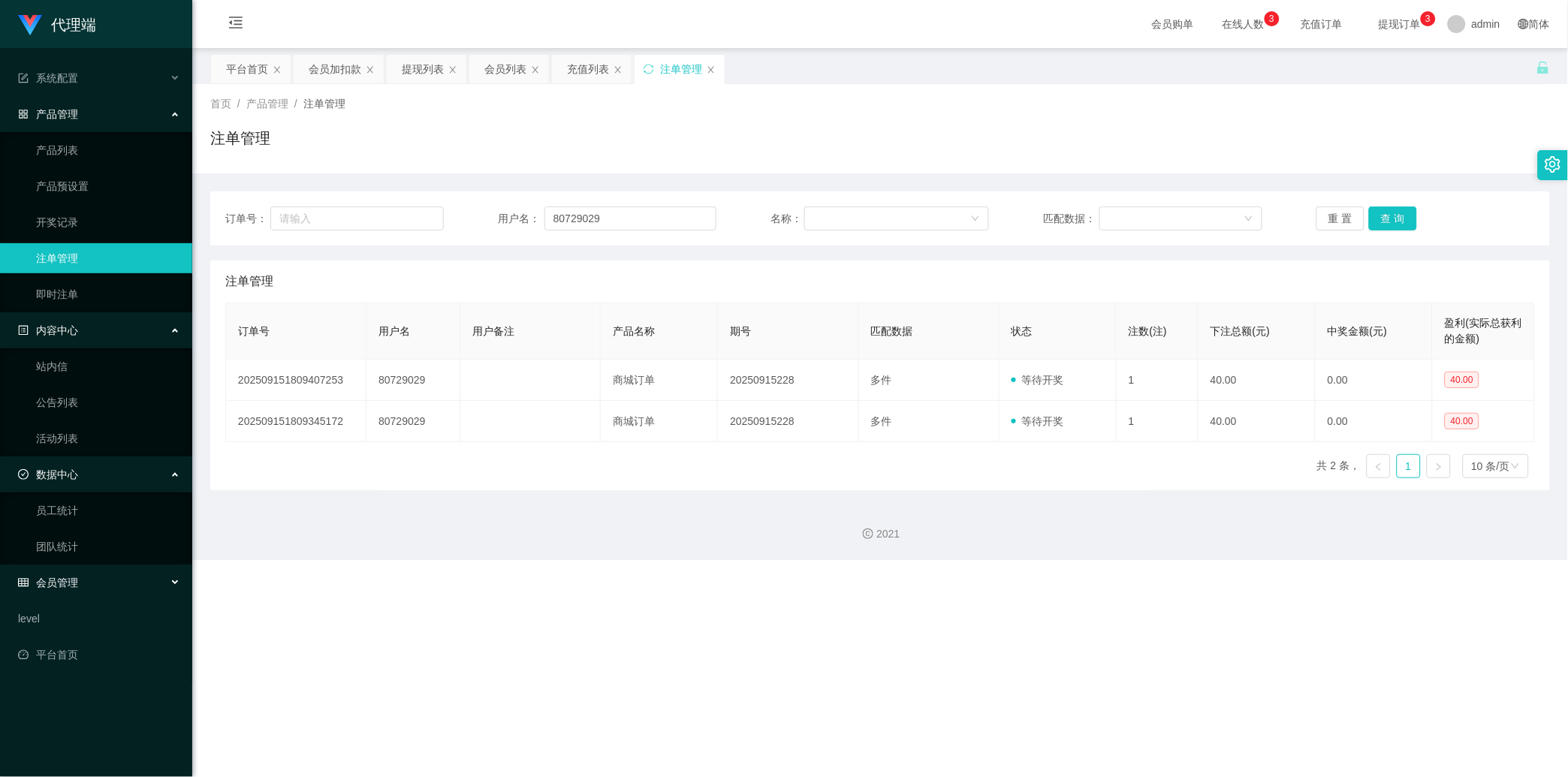
click at [87, 589] on div "会员管理" at bounding box center [96, 582] width 192 height 30
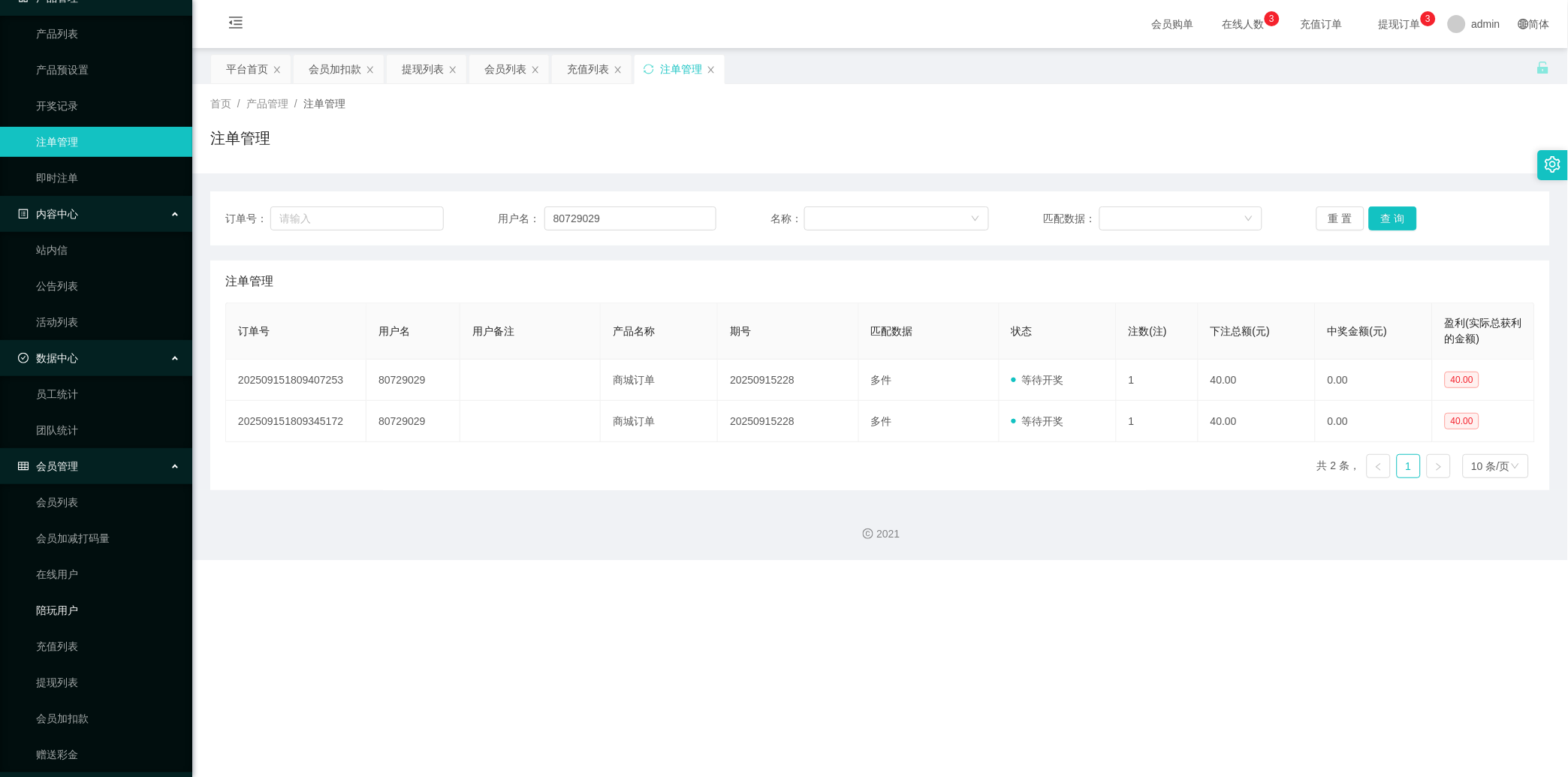
scroll to position [139, 0]
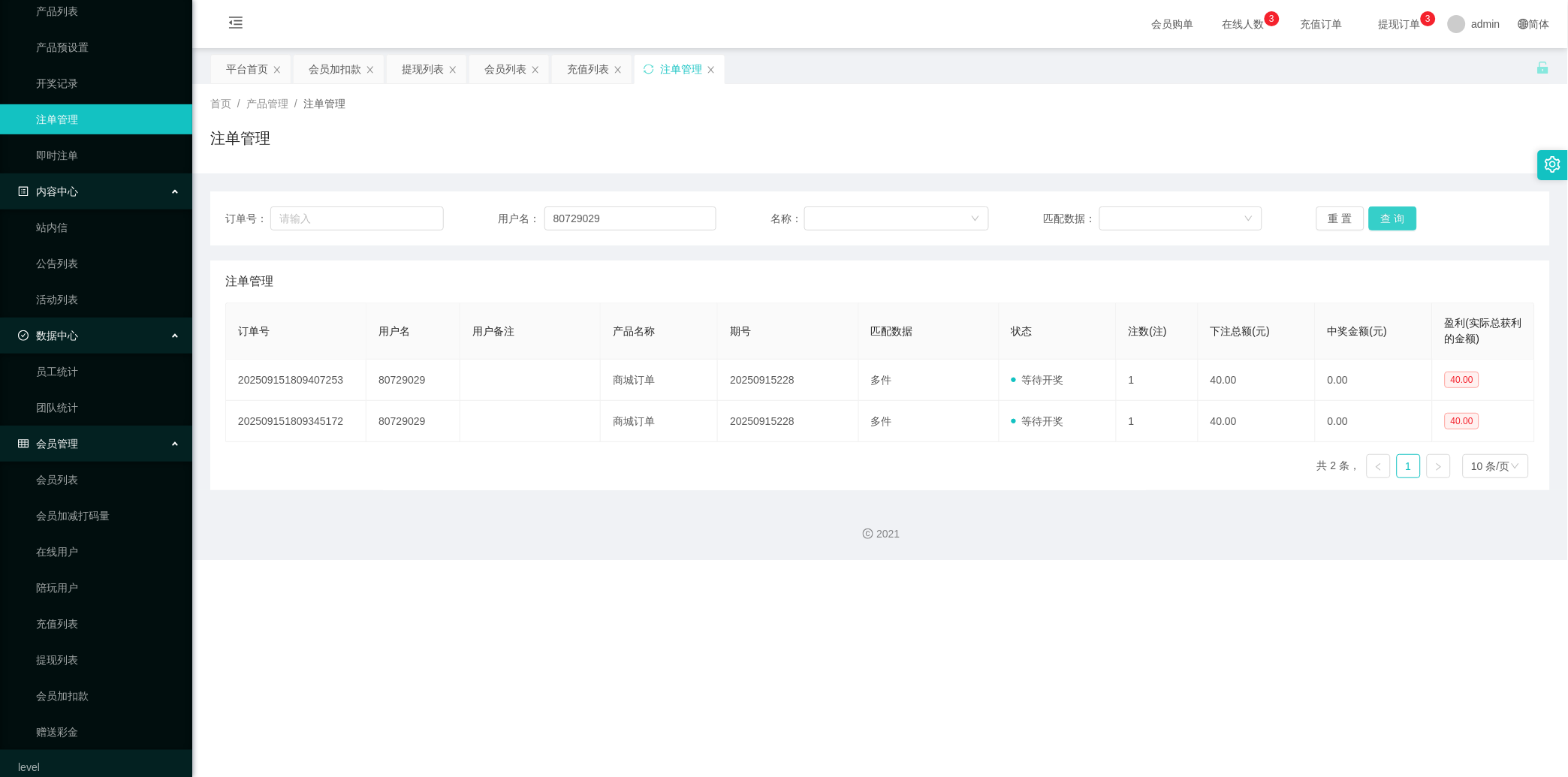
click at [1380, 208] on button "查 询" at bounding box center [1392, 218] width 48 height 24
click at [1380, 208] on div "重 置 查 询" at bounding box center [1425, 218] width 218 height 24
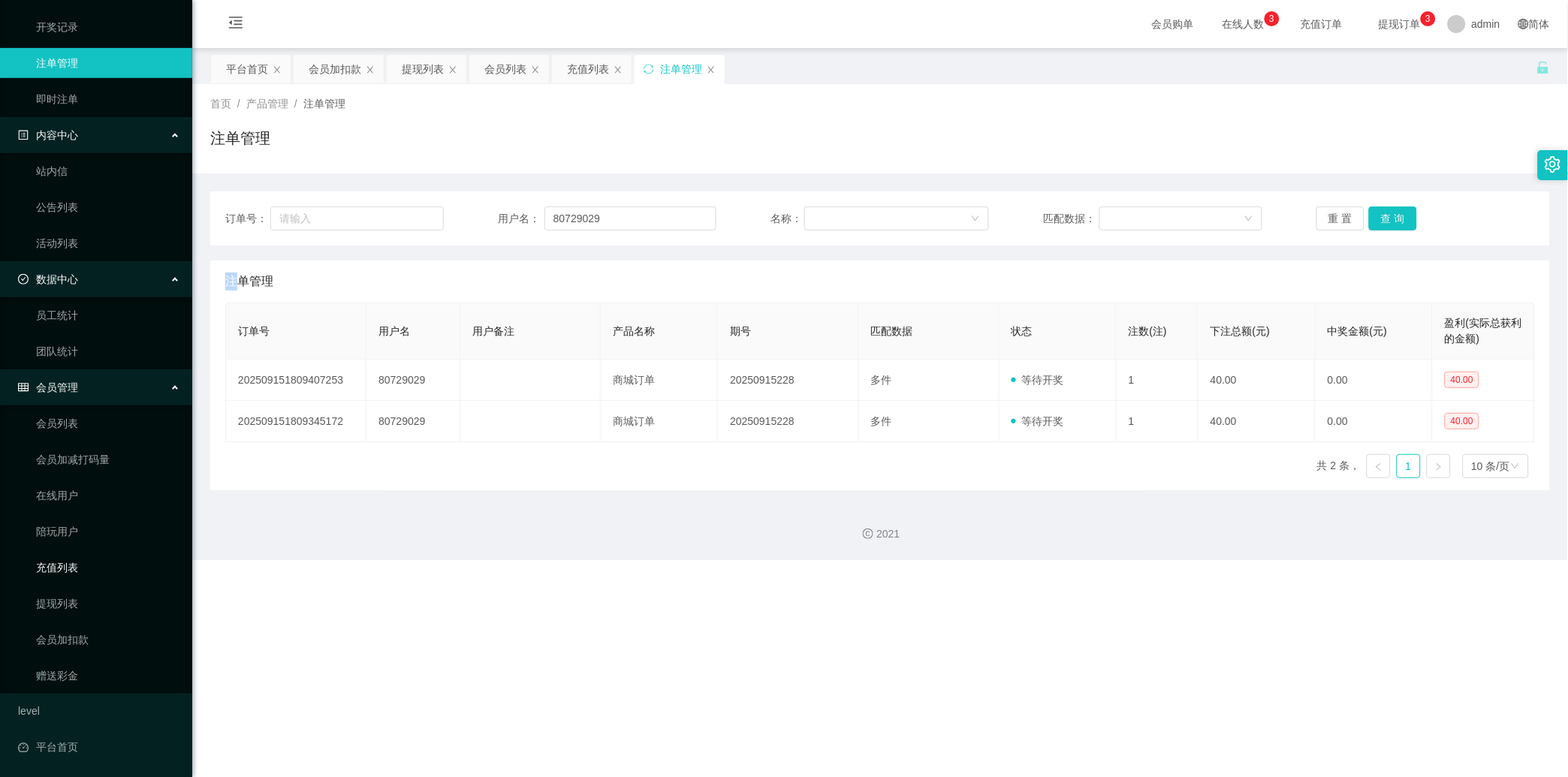
click at [69, 580] on link "充值列表" at bounding box center [108, 567] width 144 height 30
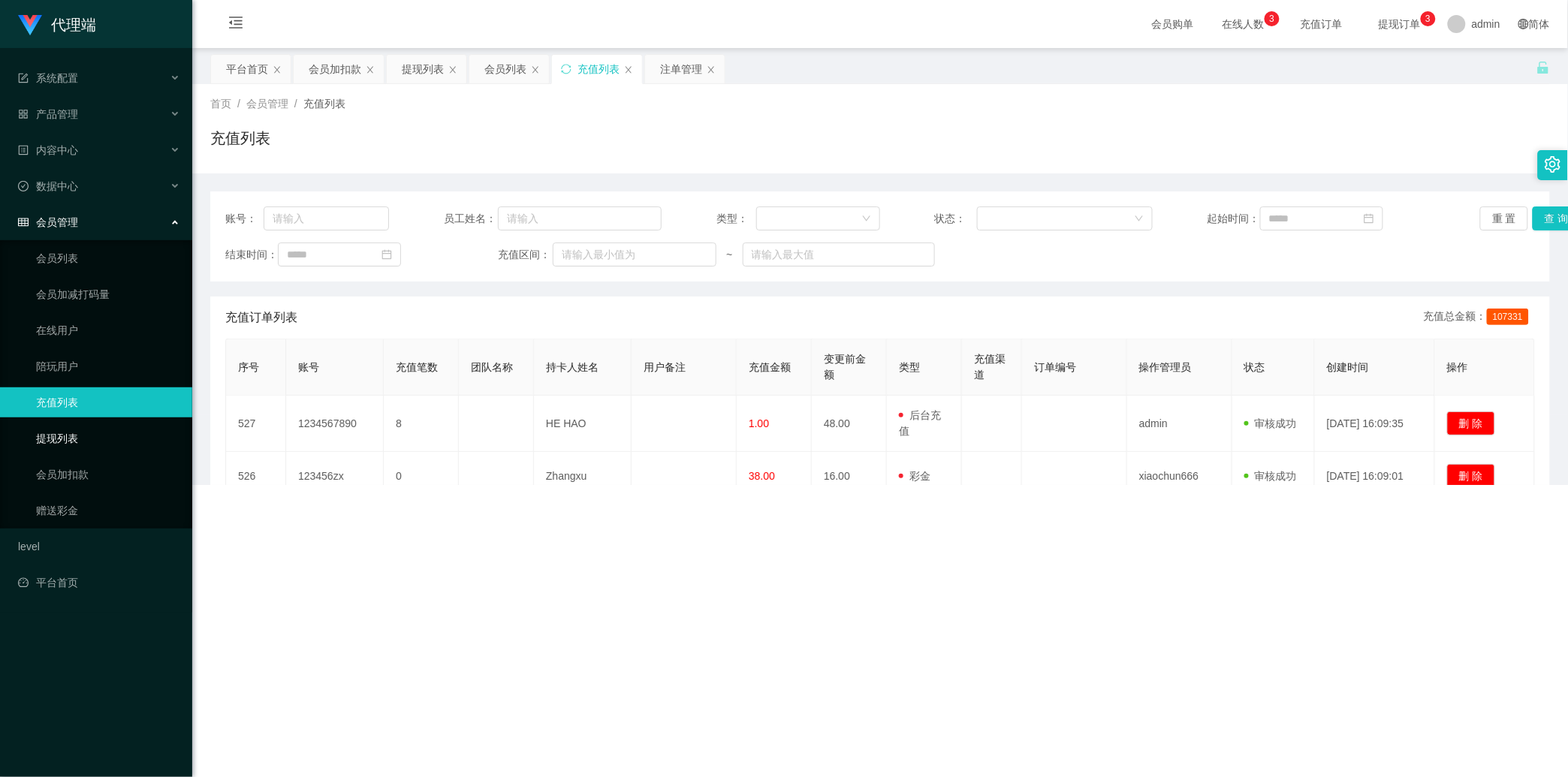
click at [69, 454] on link "提现列表" at bounding box center [108, 438] width 144 height 30
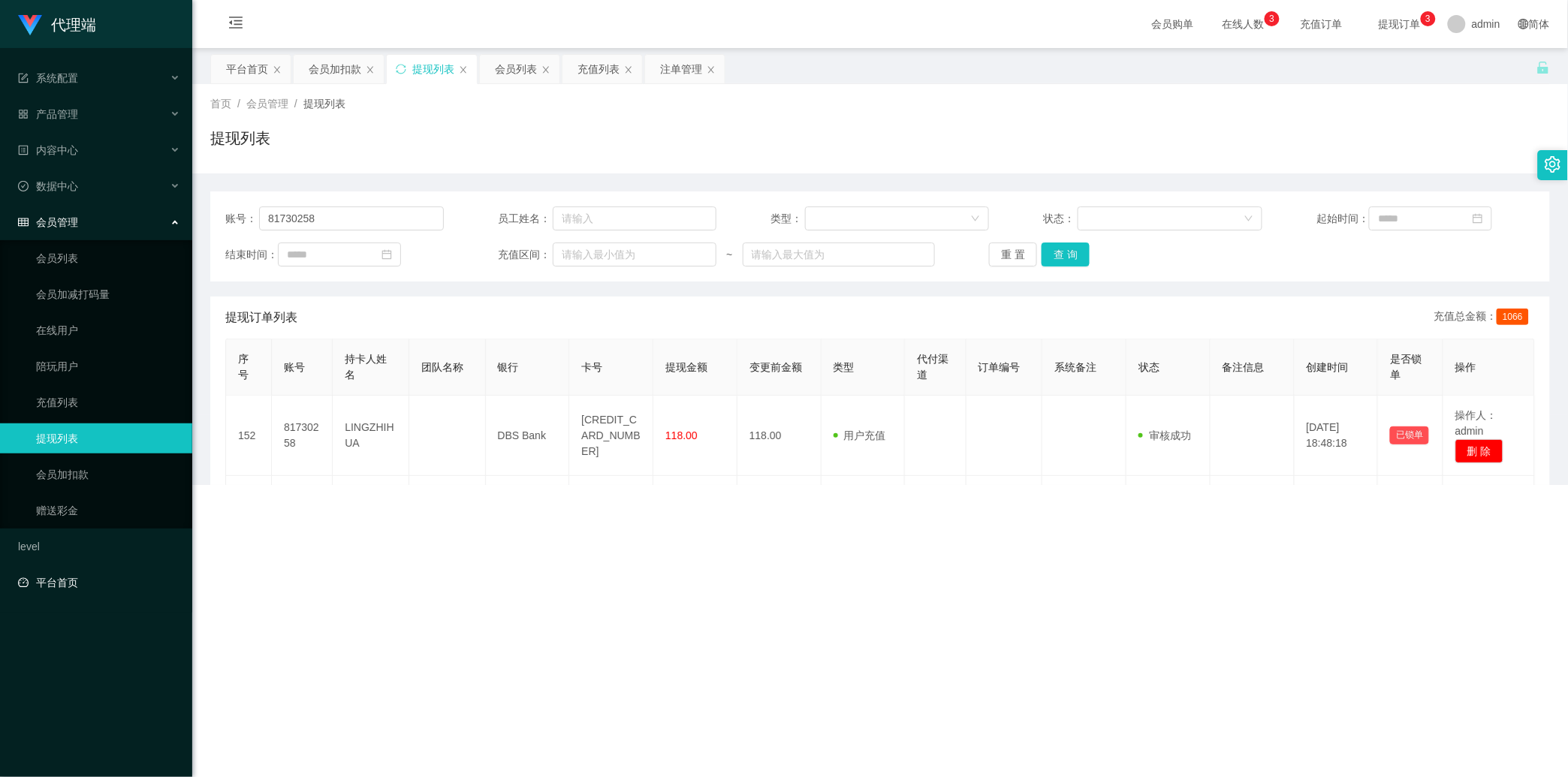
click at [69, 590] on link "平台首页" at bounding box center [100, 582] width 163 height 30
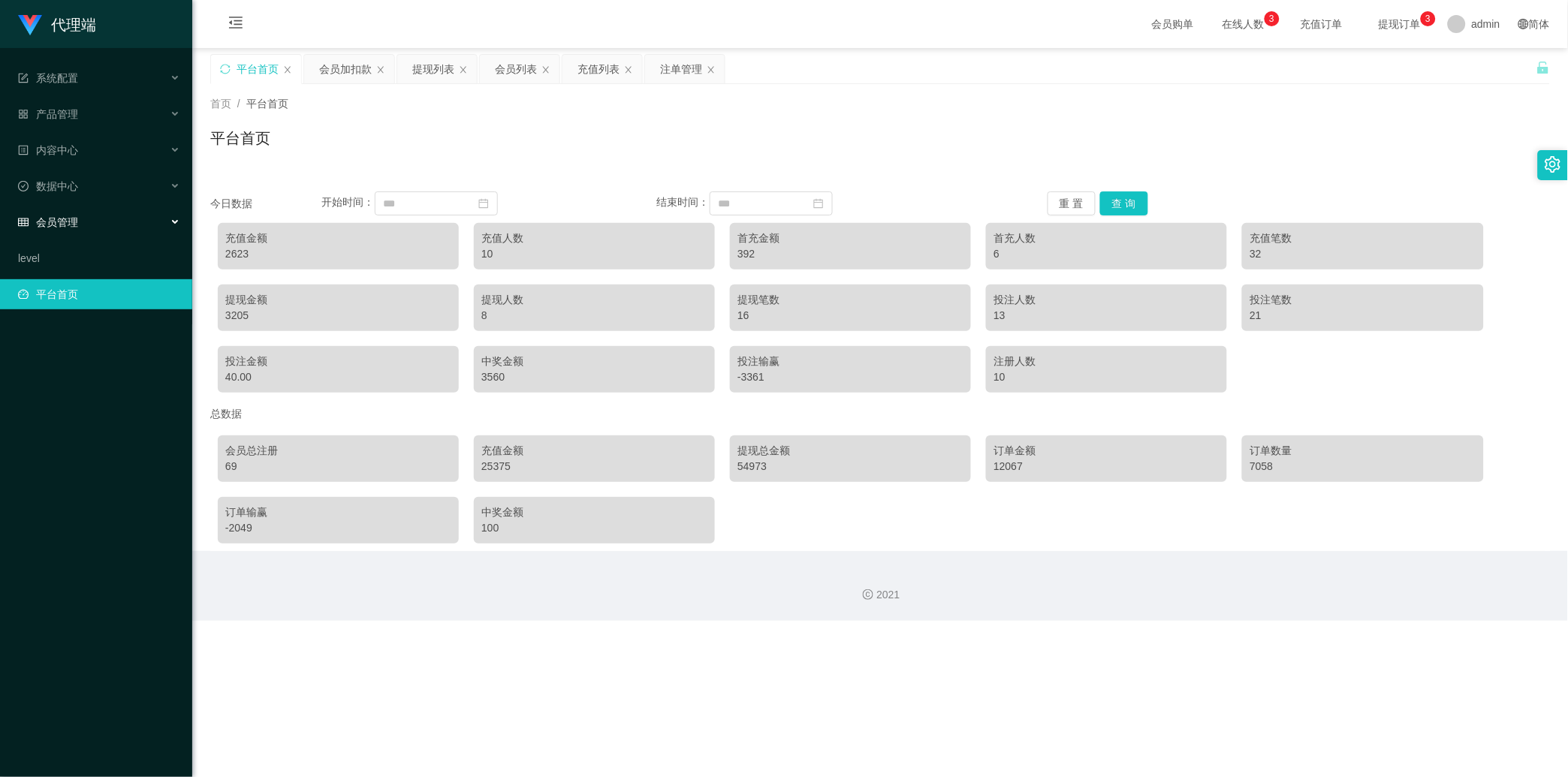
click at [128, 224] on div "会员管理" at bounding box center [96, 222] width 192 height 30
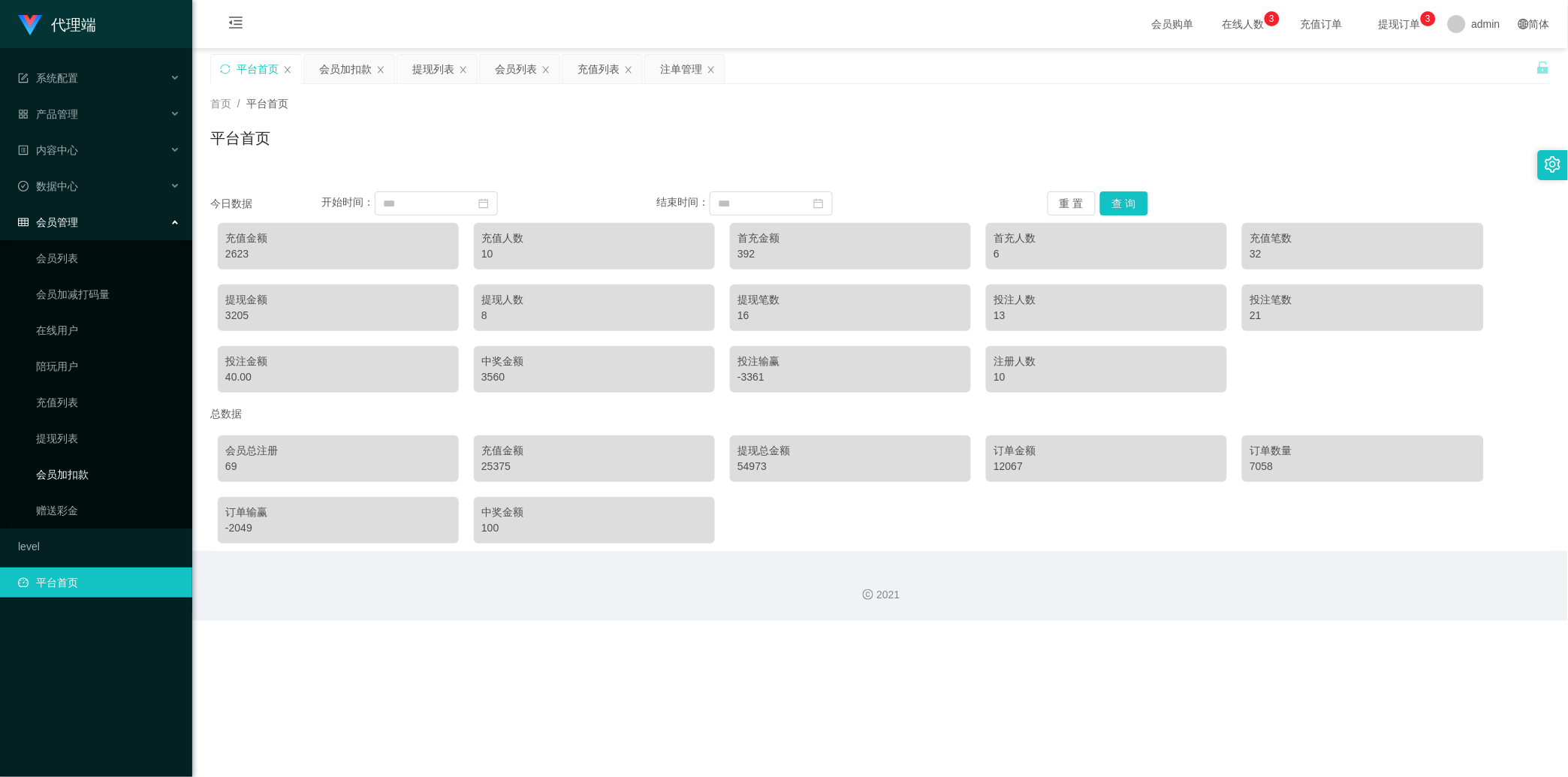
click at [77, 459] on link "会员加扣款" at bounding box center [108, 474] width 144 height 30
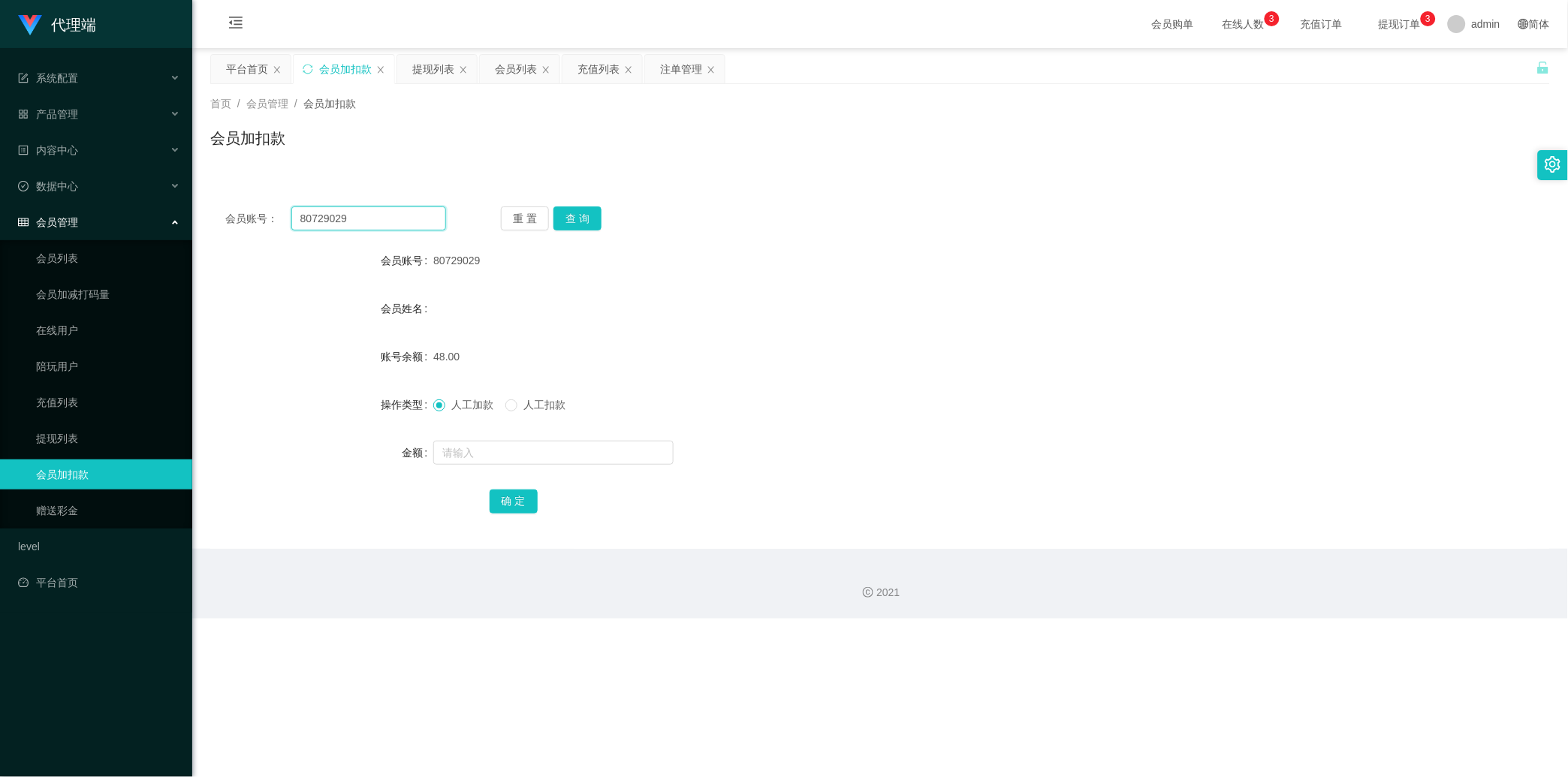
click at [361, 225] on input "80729029" at bounding box center [368, 218] width 154 height 24
drag, startPoint x: 361, startPoint y: 225, endPoint x: 571, endPoint y: 242, distance: 210.7
click at [361, 224] on input "80729029" at bounding box center [368, 218] width 154 height 24
click at [566, 211] on button "查 询" at bounding box center [577, 218] width 48 height 24
click at [566, 209] on div "重 置 查 询" at bounding box center [611, 218] width 221 height 24
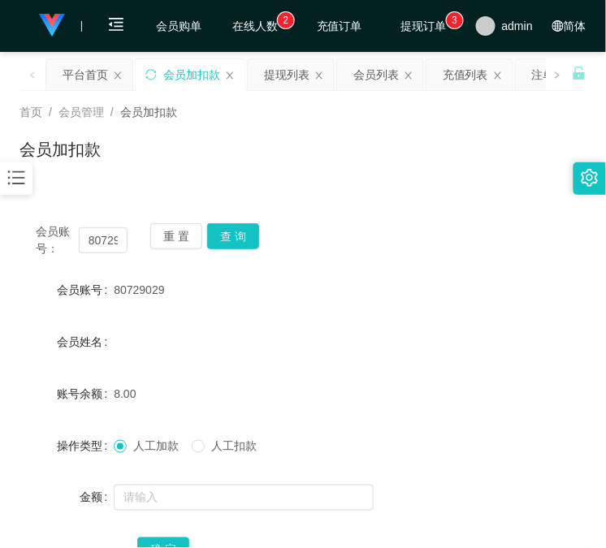
click at [462, 354] on div "会员姓名" at bounding box center [303, 342] width 567 height 33
click at [447, 286] on div "会员账号 80729029" at bounding box center [303, 290] width 567 height 33
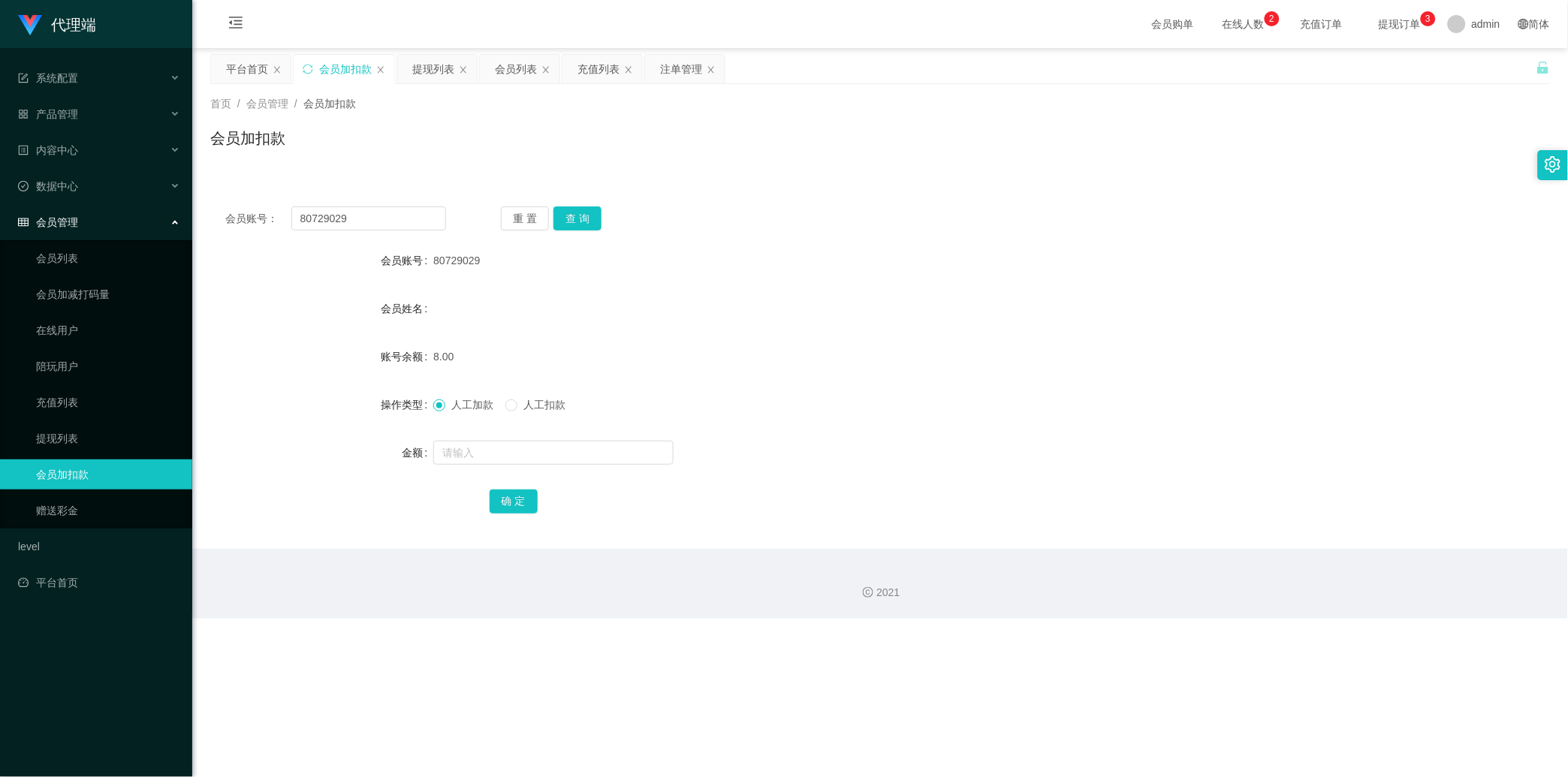
click at [603, 218] on div "重 置 查 询" at bounding box center [611, 218] width 221 height 24
click at [591, 219] on button "查 询" at bounding box center [577, 218] width 48 height 24
click at [591, 219] on div "重 置 查 询" at bounding box center [611, 218] width 221 height 24
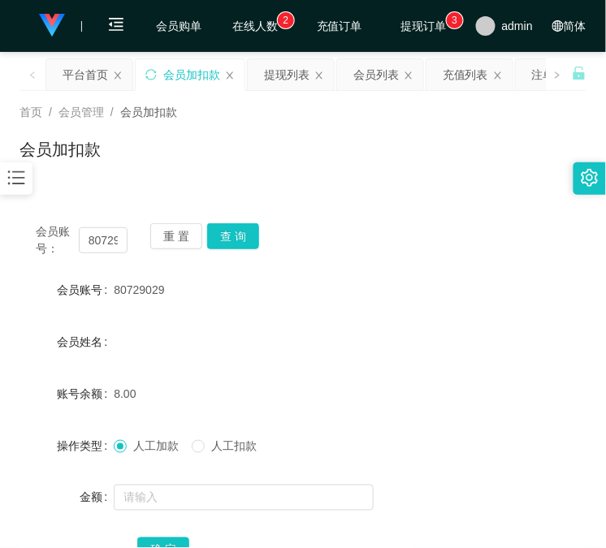
click at [145, 189] on div "会员账号： 80729029 重 置 查 询 会员账号 80729029 会员姓名 账号余额 8.00 操作类型 人工加款 人工扣款 金额 确 定" at bounding box center [303, 395] width 567 height 414
click at [242, 232] on button "查 询" at bounding box center [233, 236] width 52 height 26
click at [238, 250] on div "重 置 查 询" at bounding box center [196, 240] width 92 height 34
click at [229, 241] on button "查 询" at bounding box center [233, 236] width 52 height 26
click at [229, 241] on div "重 置 查 询" at bounding box center [196, 240] width 92 height 34
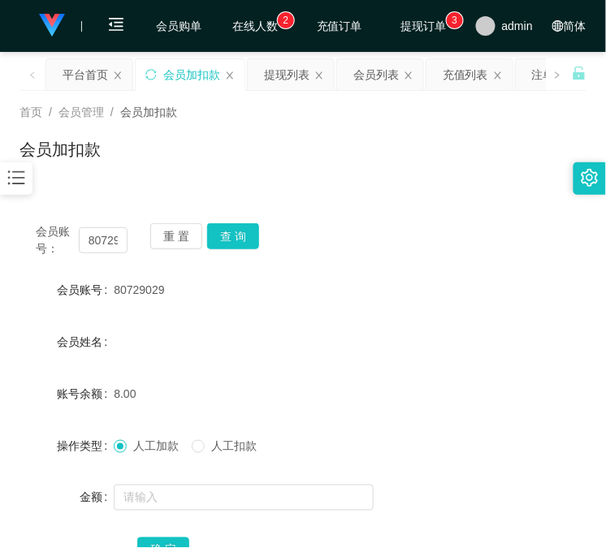
drag, startPoint x: 443, startPoint y: 472, endPoint x: 398, endPoint y: 304, distance: 174.0
click at [442, 466] on form "会员账号 80729029 会员姓名 账号余额 8.00 操作类型 人工加款 人工扣款 金额 确 定" at bounding box center [303, 420] width 567 height 293
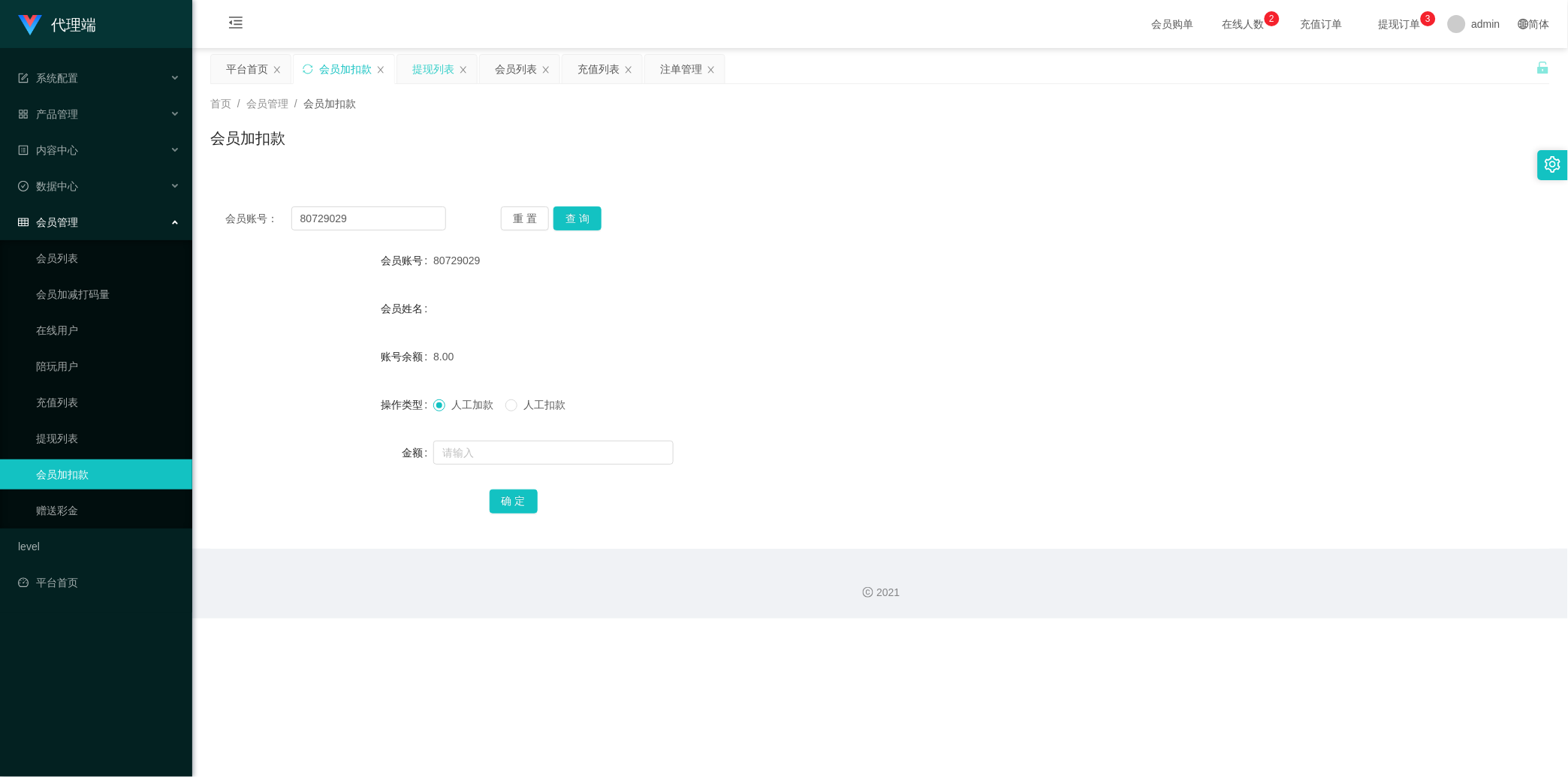
click at [414, 67] on div "提现列表" at bounding box center [433, 68] width 43 height 29
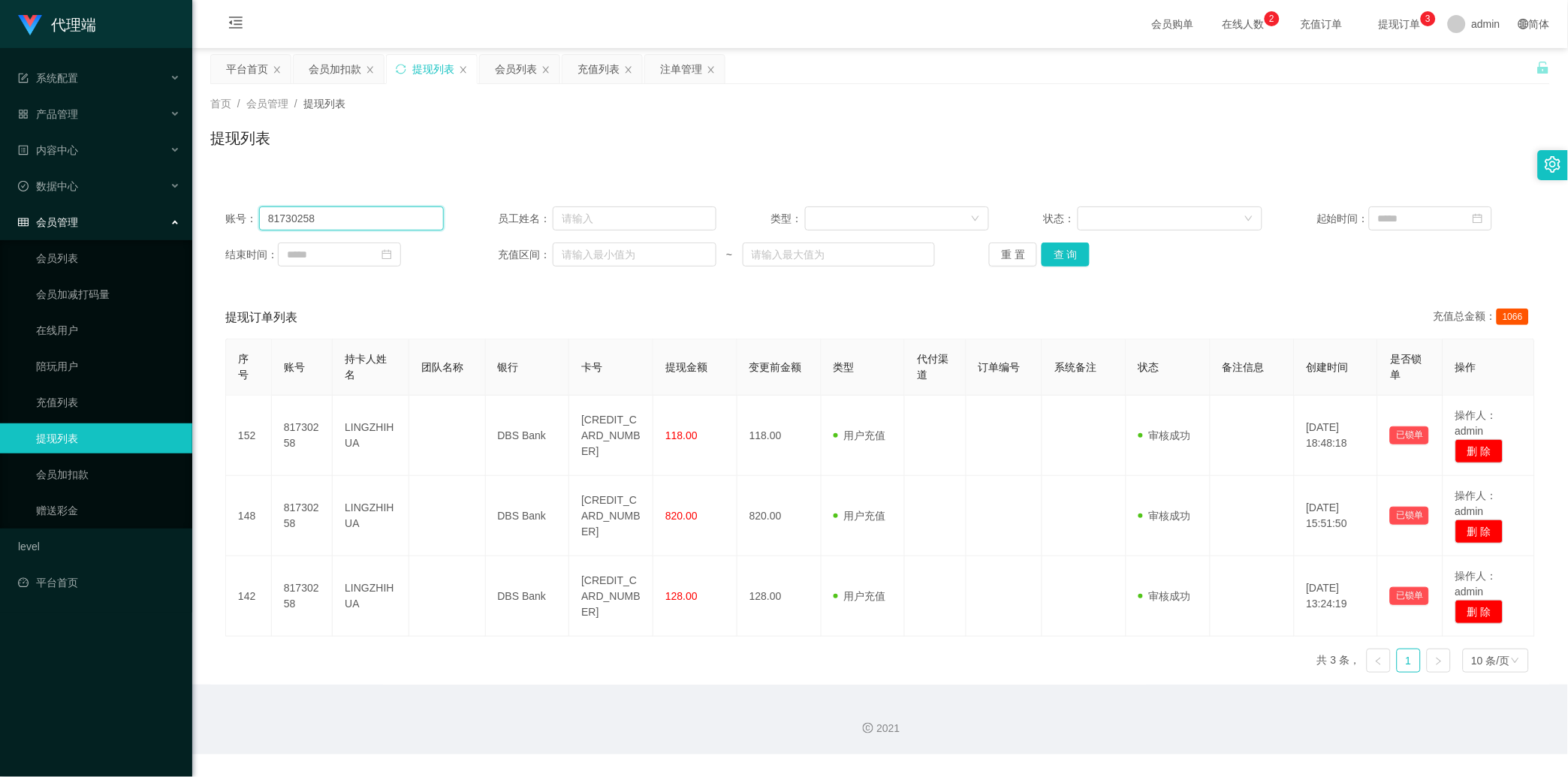
click at [362, 223] on input "81730258" at bounding box center [351, 218] width 185 height 24
click at [401, 214] on input "81730258" at bounding box center [351, 218] width 185 height 24
click at [1077, 260] on button "查 询" at bounding box center [1065, 254] width 48 height 24
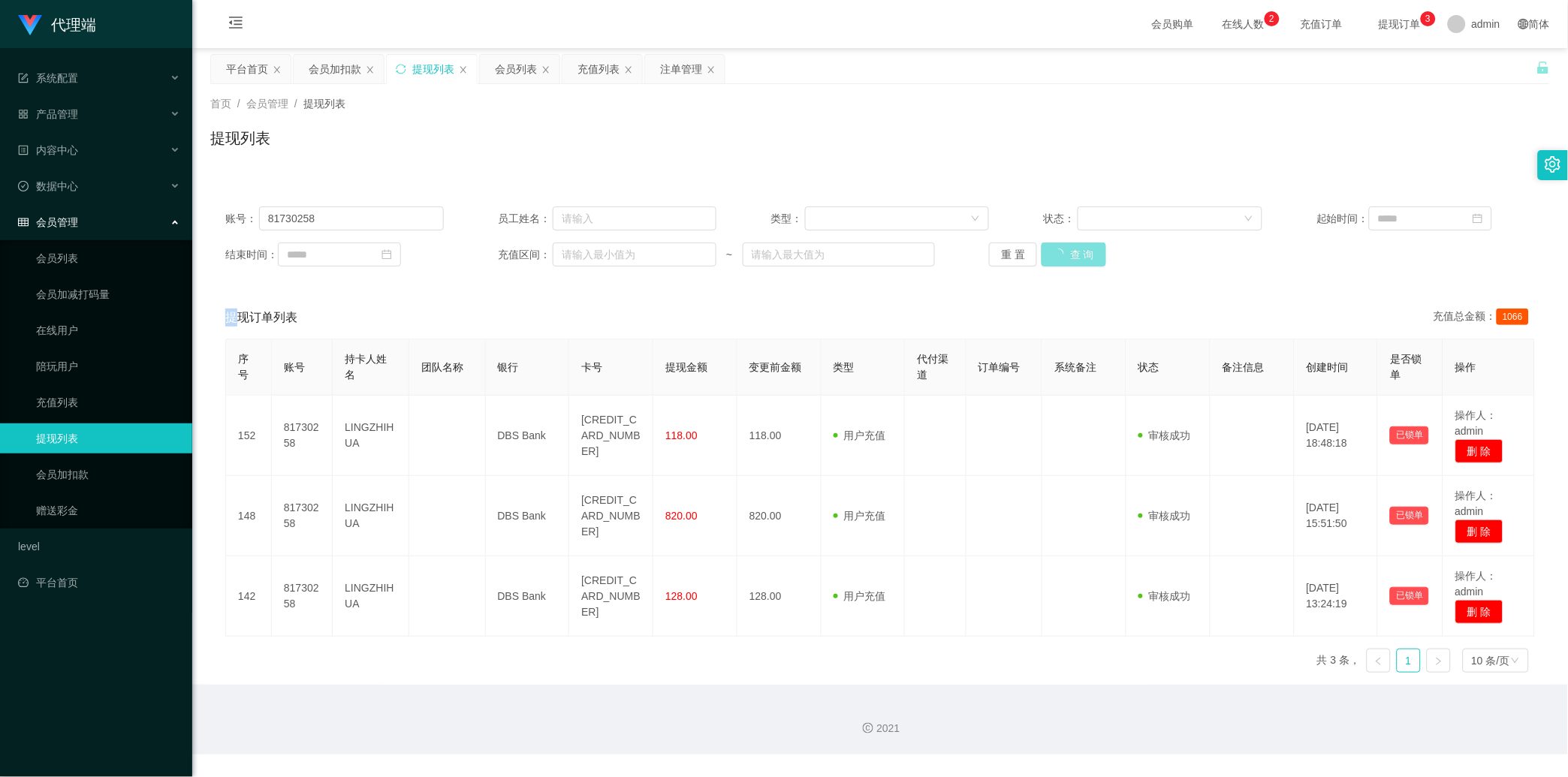
click at [1077, 260] on div "重 置 查 询" at bounding box center [1098, 254] width 218 height 24
click at [1077, 260] on button "查 询" at bounding box center [1074, 254] width 65 height 24
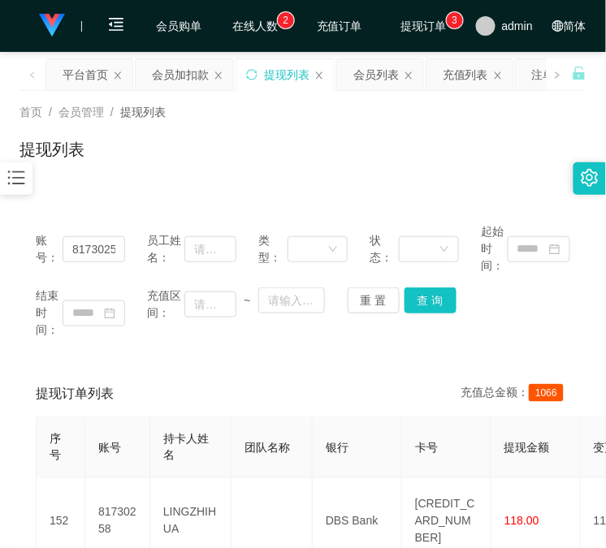
drag, startPoint x: 561, startPoint y: 116, endPoint x: 488, endPoint y: 150, distance: 80.7
click at [559, 117] on div "首页 / 会员管理 / 提现列表 /" at bounding box center [303, 112] width 567 height 17
click at [187, 66] on div "会员加扣款" at bounding box center [180, 74] width 57 height 31
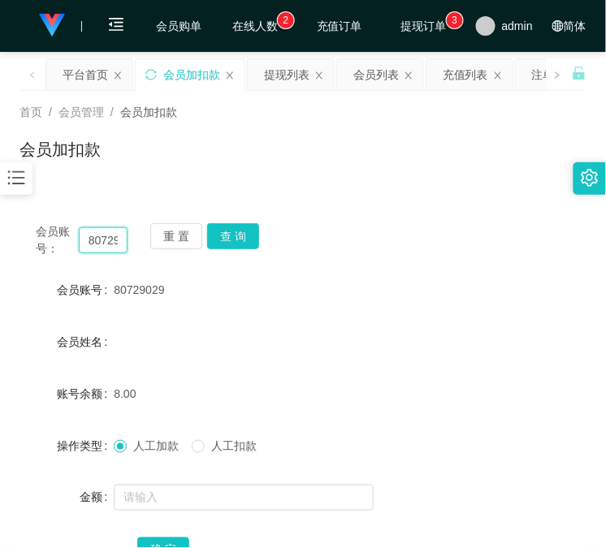
click at [93, 236] on input "80729029" at bounding box center [103, 241] width 49 height 26
click at [241, 236] on button "查 询" at bounding box center [233, 236] width 52 height 26
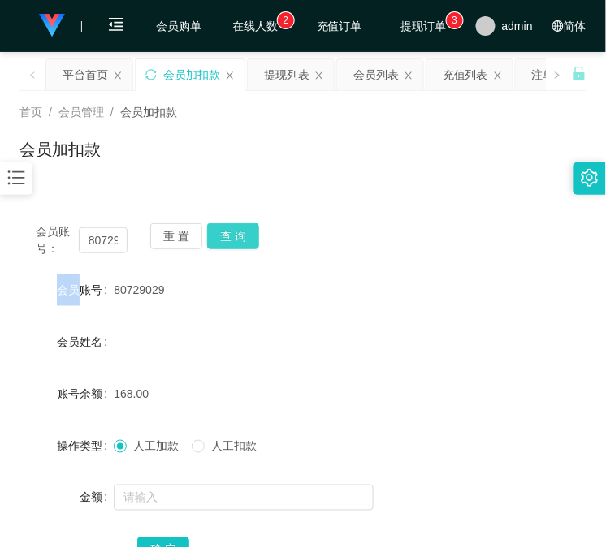
click at [241, 236] on div "会员账号： 80729029 重 置 查 询" at bounding box center [303, 240] width 567 height 34
click at [241, 236] on button "查 询" at bounding box center [233, 236] width 52 height 26
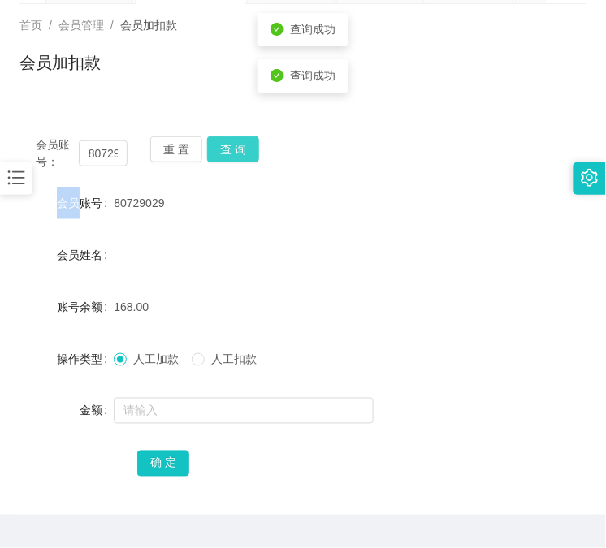
scroll to position [128, 0]
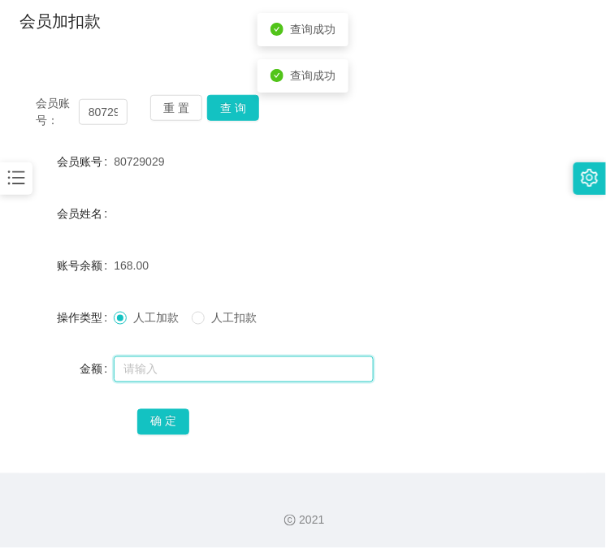
click at [181, 366] on input "text" at bounding box center [244, 370] width 260 height 26
type input "40"
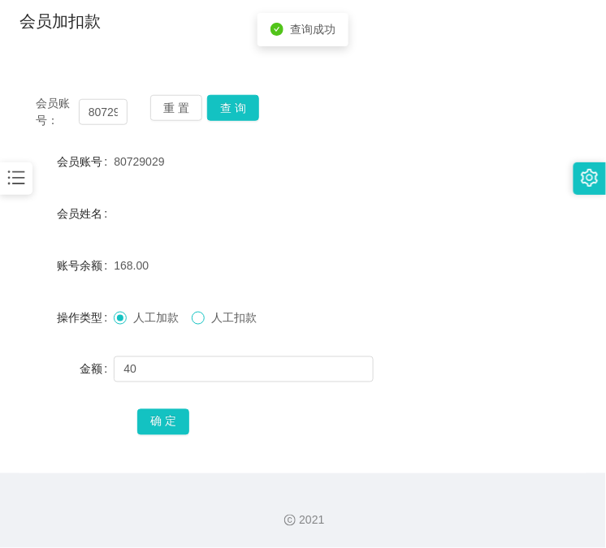
click at [205, 319] on span at bounding box center [198, 318] width 13 height 13
click at [176, 413] on button "确 定" at bounding box center [163, 423] width 52 height 26
click at [142, 323] on label "人工加款" at bounding box center [150, 318] width 72 height 17
